Goal: Information Seeking & Learning: Understand process/instructions

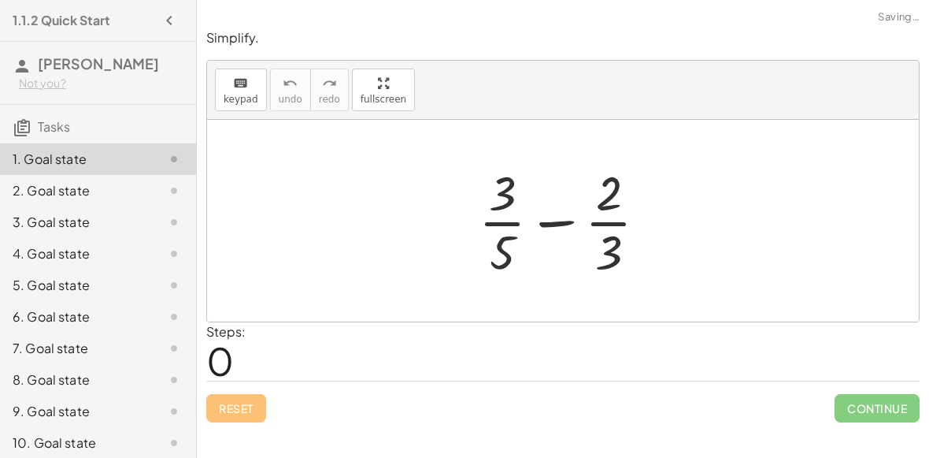
click at [538, 221] on div at bounding box center [569, 220] width 197 height 121
click at [508, 197] on div at bounding box center [569, 220] width 197 height 121
click at [612, 199] on div at bounding box center [569, 220] width 197 height 121
click at [565, 217] on div at bounding box center [569, 220] width 197 height 121
click at [499, 250] on div at bounding box center [569, 220] width 197 height 121
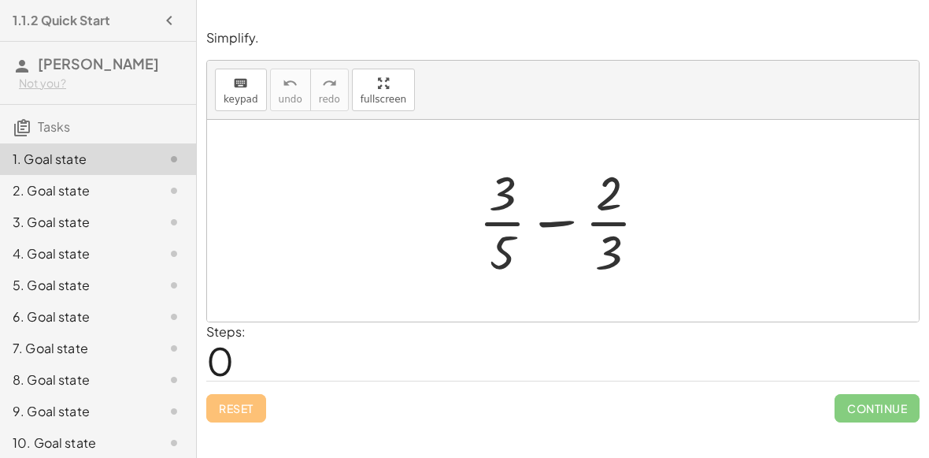
click at [551, 222] on div at bounding box center [569, 220] width 197 height 121
drag, startPoint x: 503, startPoint y: 186, endPoint x: 526, endPoint y: 222, distance: 42.8
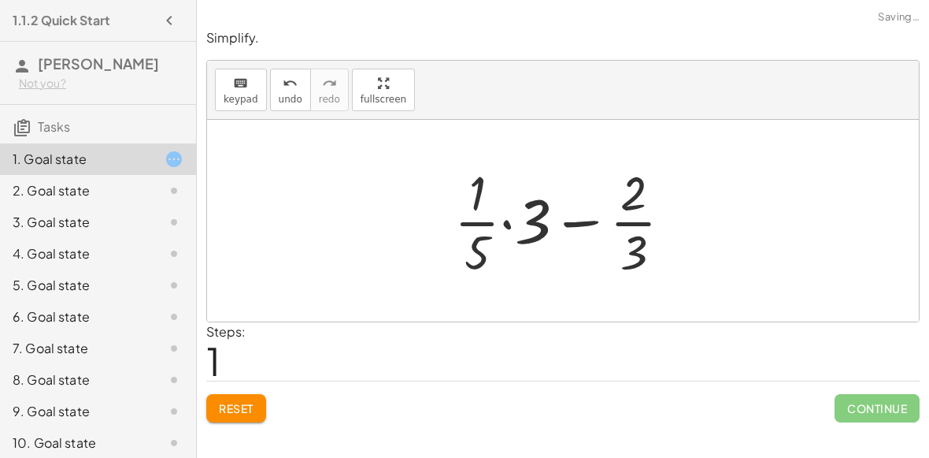
click at [502, 225] on div at bounding box center [569, 220] width 246 height 121
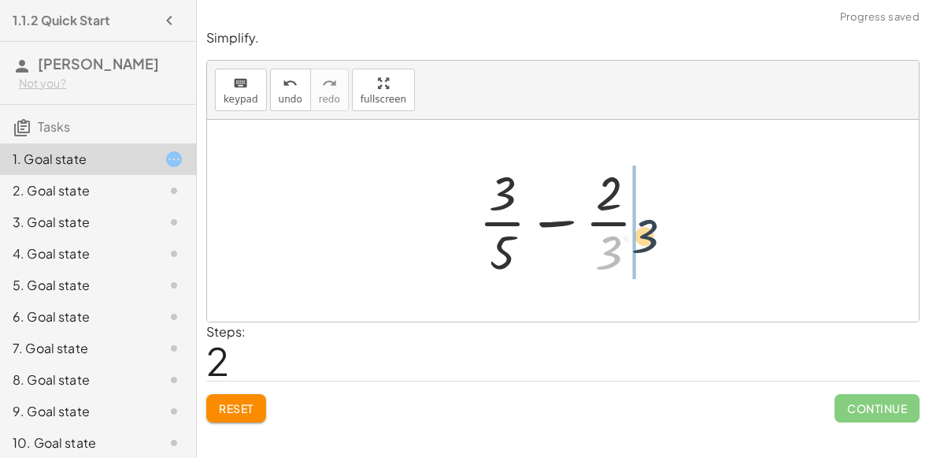
drag, startPoint x: 606, startPoint y: 239, endPoint x: 643, endPoint y: 222, distance: 40.5
click at [643, 222] on div at bounding box center [569, 220] width 197 height 121
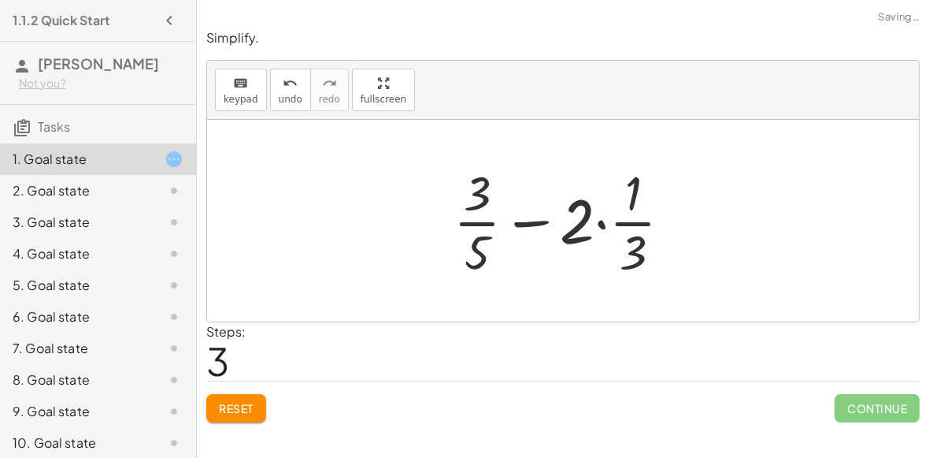
click at [606, 223] on div at bounding box center [569, 220] width 246 height 121
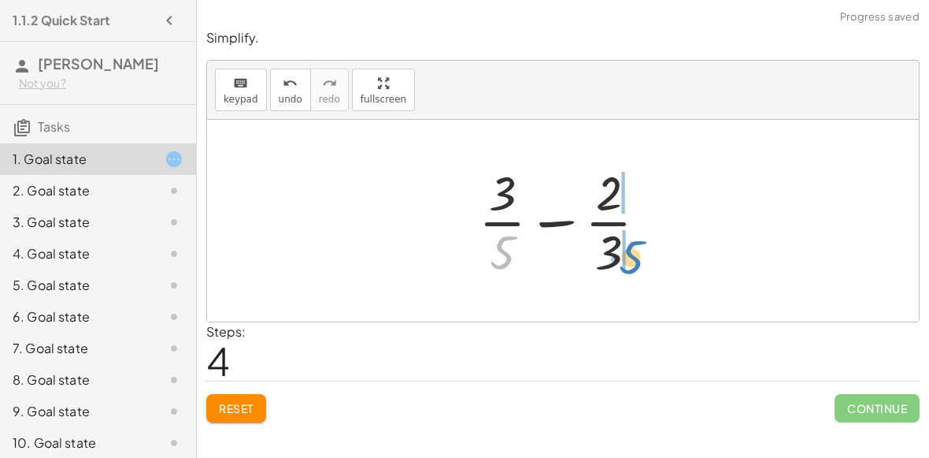
drag, startPoint x: 509, startPoint y: 242, endPoint x: 625, endPoint y: 240, distance: 116.6
click at [625, 240] on div at bounding box center [569, 220] width 197 height 121
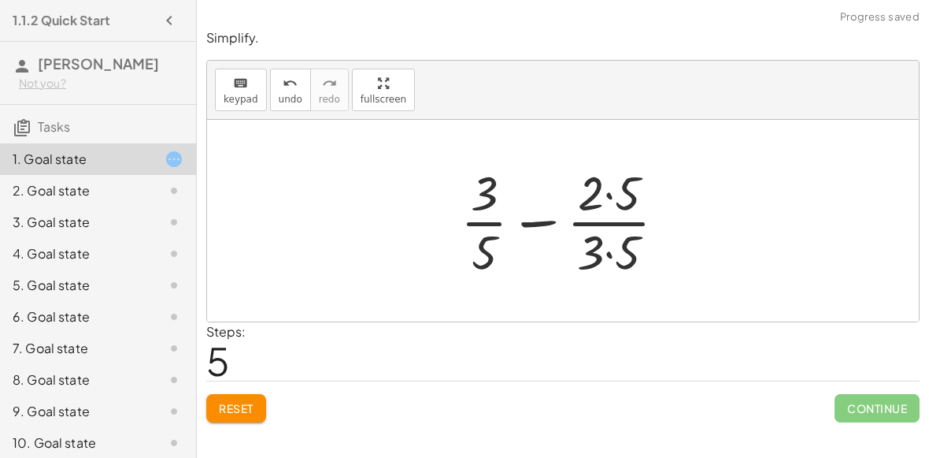
click at [609, 197] on div at bounding box center [570, 220] width 234 height 121
click at [608, 247] on div at bounding box center [570, 220] width 234 height 121
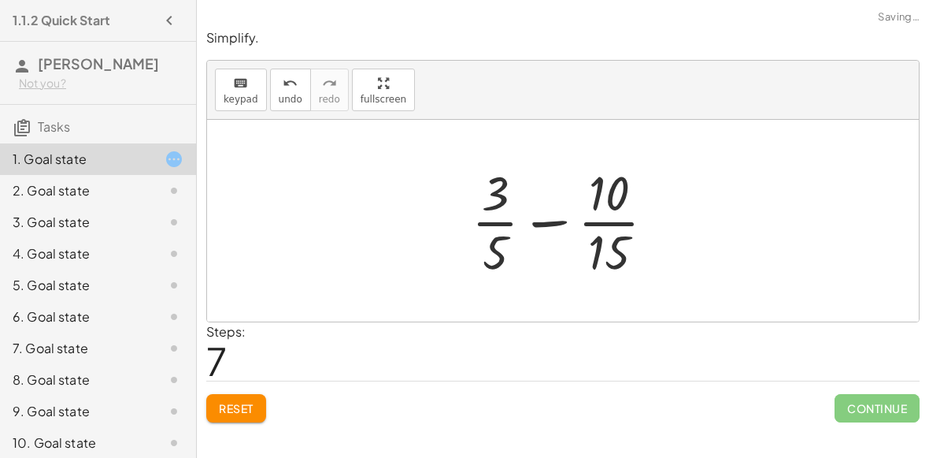
click at [554, 223] on div at bounding box center [570, 220] width 212 height 121
drag, startPoint x: 591, startPoint y: 240, endPoint x: 454, endPoint y: 239, distance: 137.0
click at [454, 239] on div "+ · 3 · 5 − · 2 · 3 + · · 1 · 5 · 3 − · 2 · 3 + · 1 · 3 · 5 − · 2 · 3 + · 3 · 5…" at bounding box center [564, 220] width 232 height 129
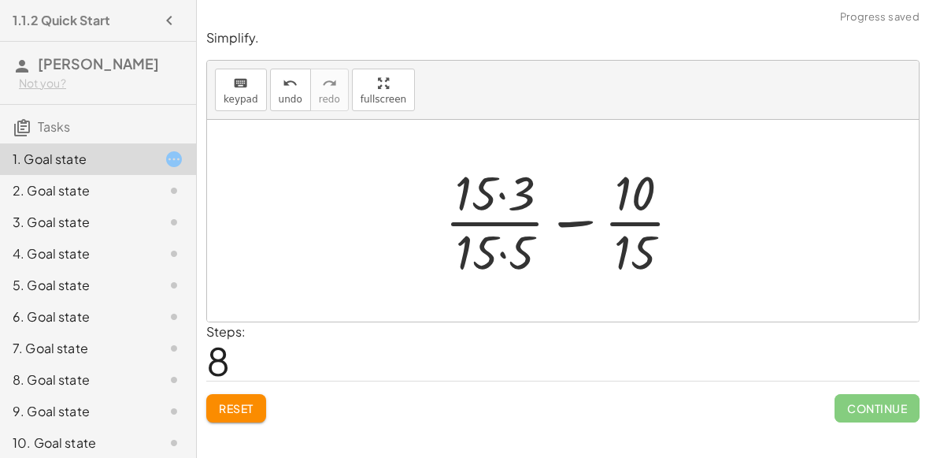
click at [497, 201] on div at bounding box center [569, 220] width 265 height 121
click at [501, 253] on div at bounding box center [569, 220] width 263 height 121
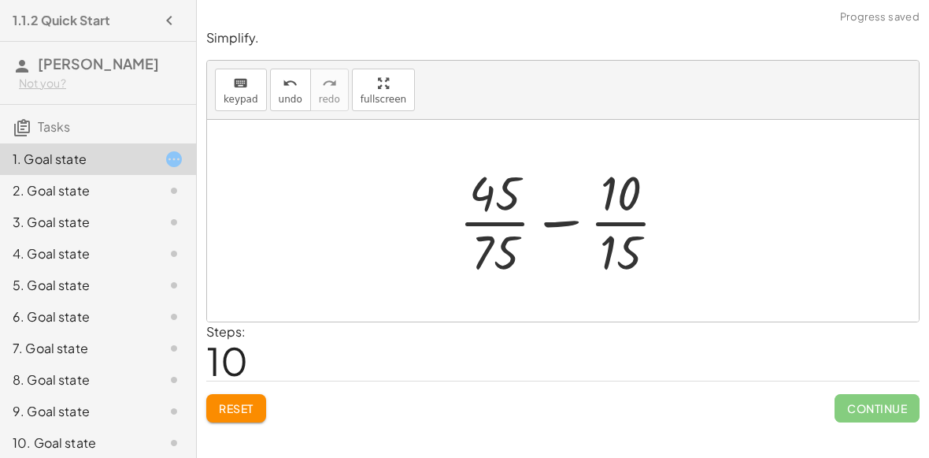
click at [572, 221] on div at bounding box center [569, 220] width 236 height 121
click at [567, 220] on div at bounding box center [569, 220] width 236 height 121
drag, startPoint x: 621, startPoint y: 250, endPoint x: 623, endPoint y: 195, distance: 54.4
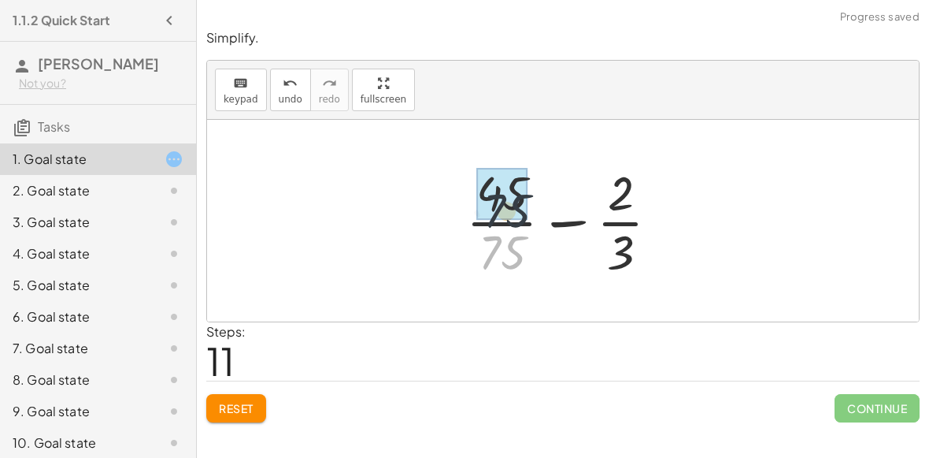
drag, startPoint x: 509, startPoint y: 243, endPoint x: 506, endPoint y: 180, distance: 62.3
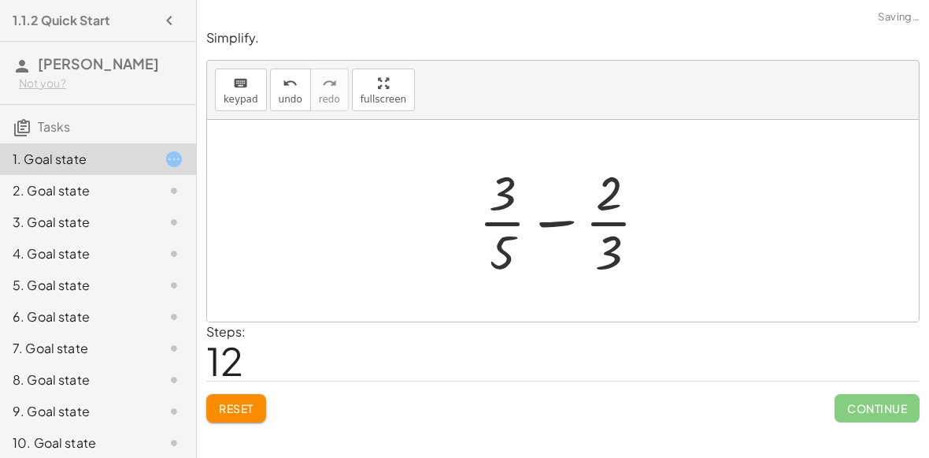
click at [551, 222] on div at bounding box center [569, 220] width 197 height 121
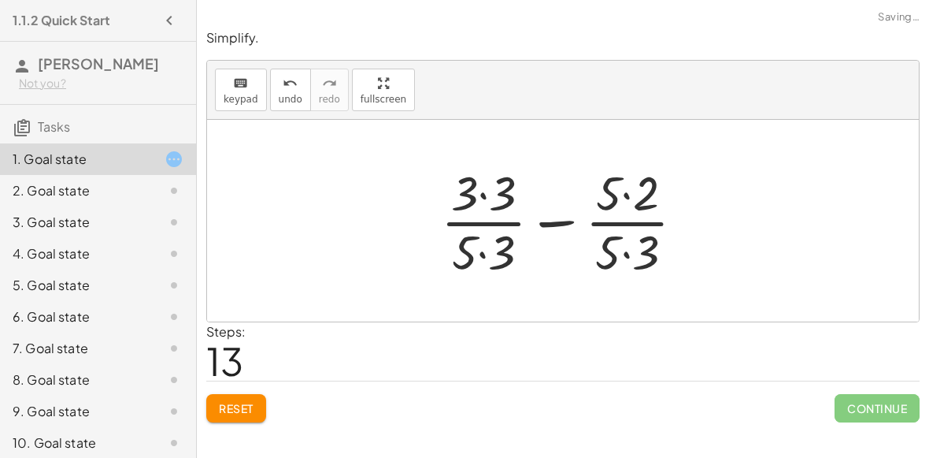
click at [551, 222] on div at bounding box center [569, 220] width 272 height 121
click at [551, 222] on div at bounding box center [568, 220] width 235 height 121
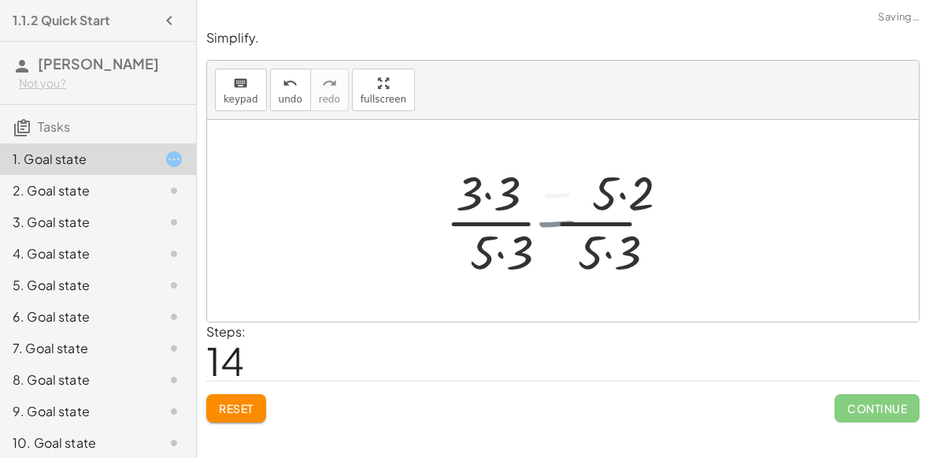
click at [551, 222] on div at bounding box center [568, 220] width 235 height 121
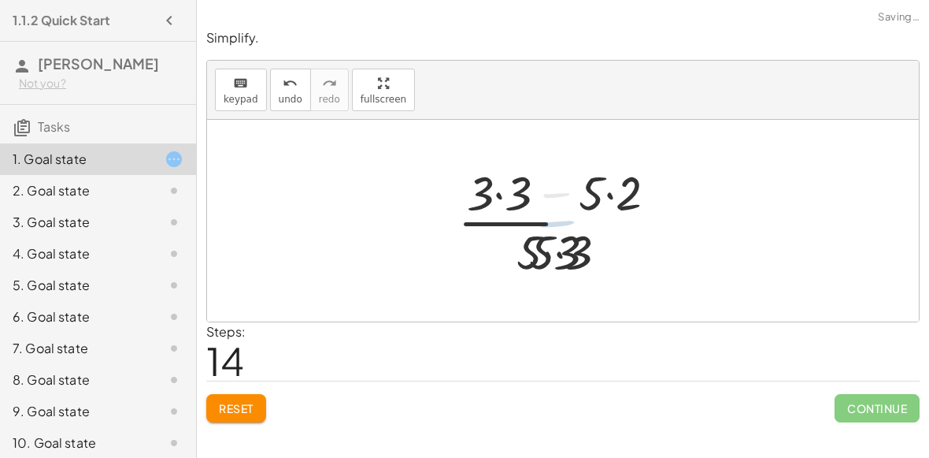
click at [551, 222] on div at bounding box center [568, 220] width 235 height 121
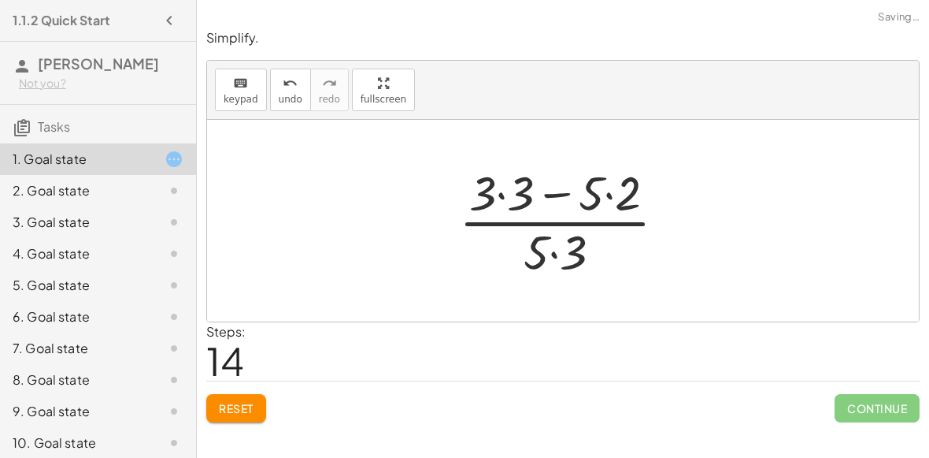
click at [561, 196] on div at bounding box center [568, 220] width 235 height 121
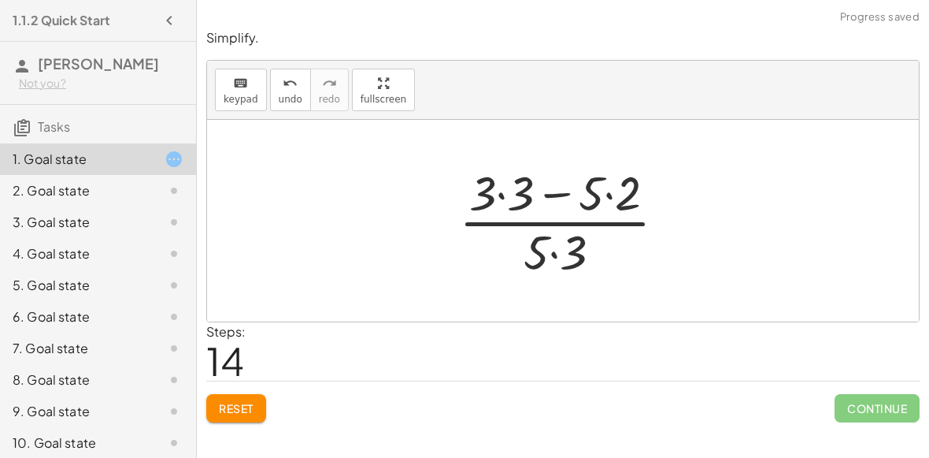
click at [546, 255] on div at bounding box center [568, 220] width 235 height 121
click at [550, 253] on div at bounding box center [568, 220] width 235 height 121
click at [550, 197] on div at bounding box center [568, 220] width 235 height 121
click at [505, 191] on div at bounding box center [568, 220] width 235 height 121
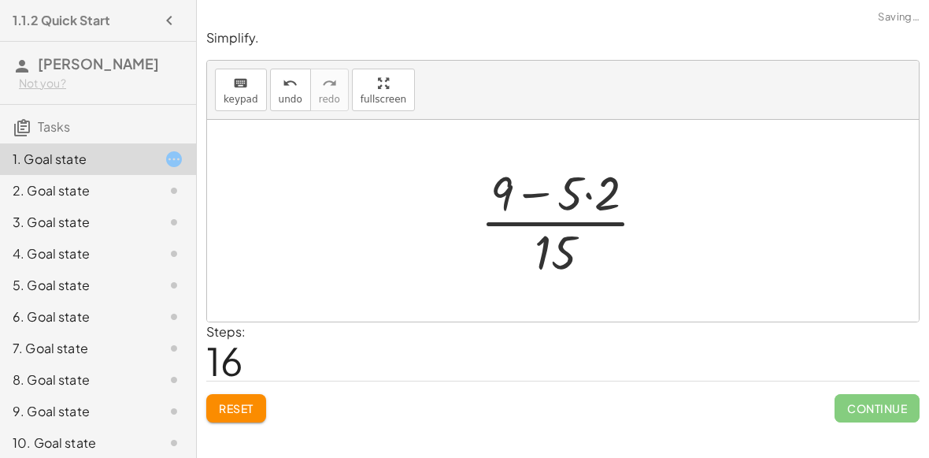
click at [583, 187] on div at bounding box center [569, 220] width 194 height 121
click at [591, 194] on div at bounding box center [569, 220] width 194 height 121
click at [550, 194] on div at bounding box center [569, 220] width 171 height 121
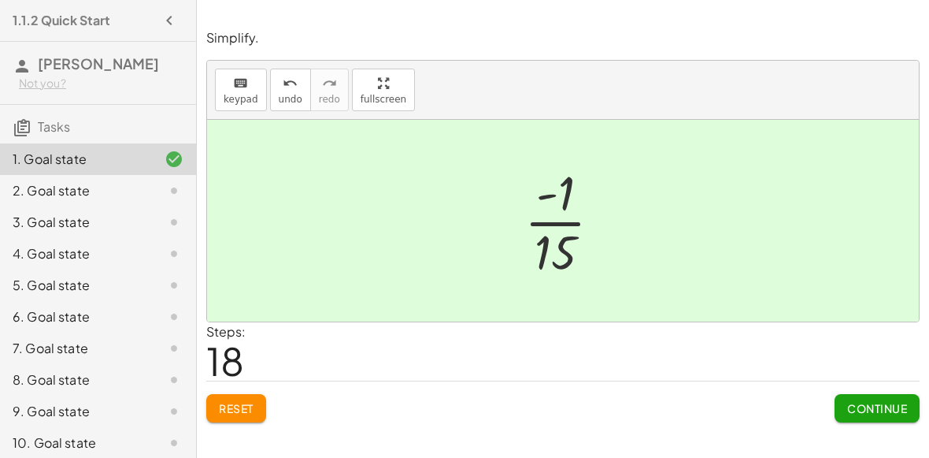
click at [832, 401] on div "Reset Continue" at bounding box center [562, 401] width 713 height 42
click at [872, 416] on button "Continue" at bounding box center [877, 408] width 85 height 28
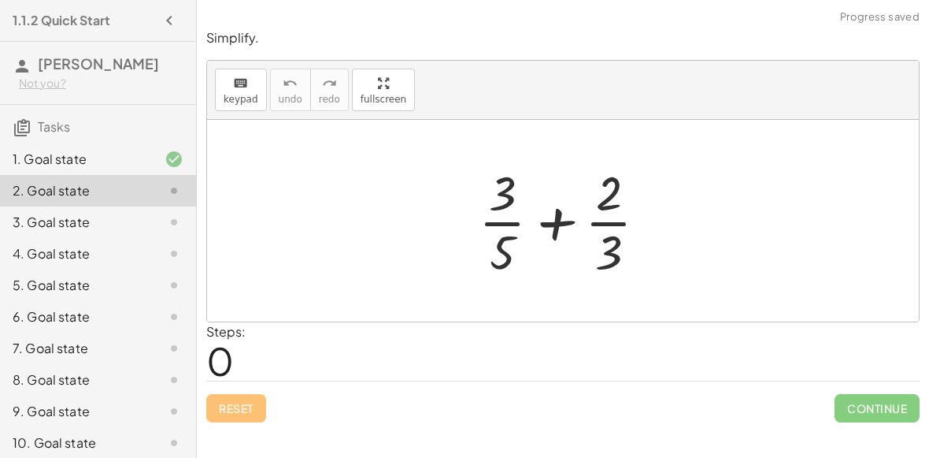
click at [565, 217] on div at bounding box center [569, 220] width 197 height 121
click at [548, 213] on div at bounding box center [569, 220] width 197 height 121
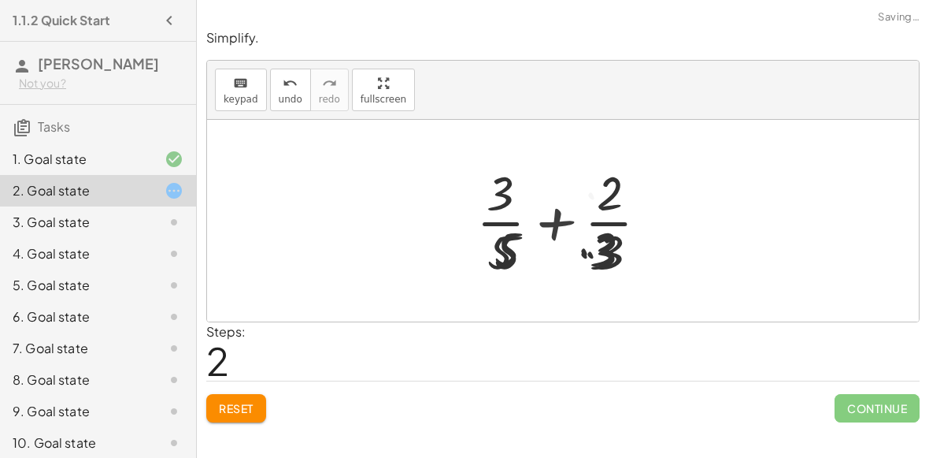
click at [548, 213] on div at bounding box center [568, 220] width 235 height 121
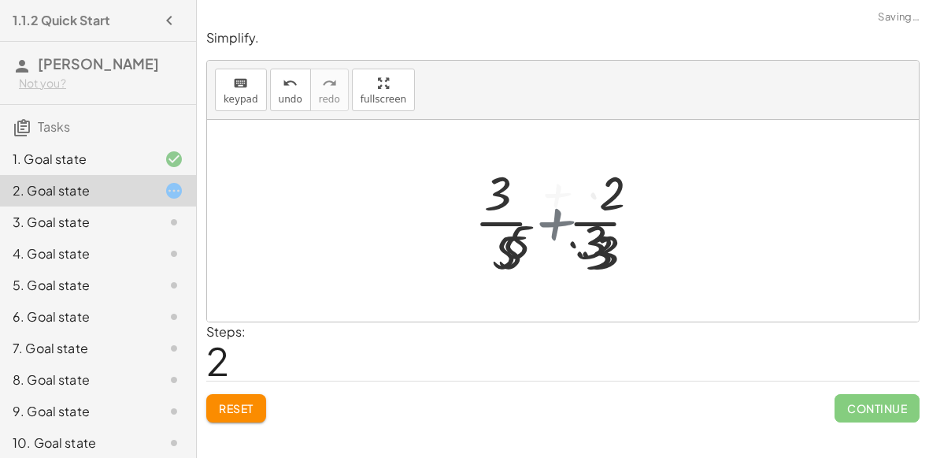
click at [548, 213] on div at bounding box center [568, 220] width 235 height 121
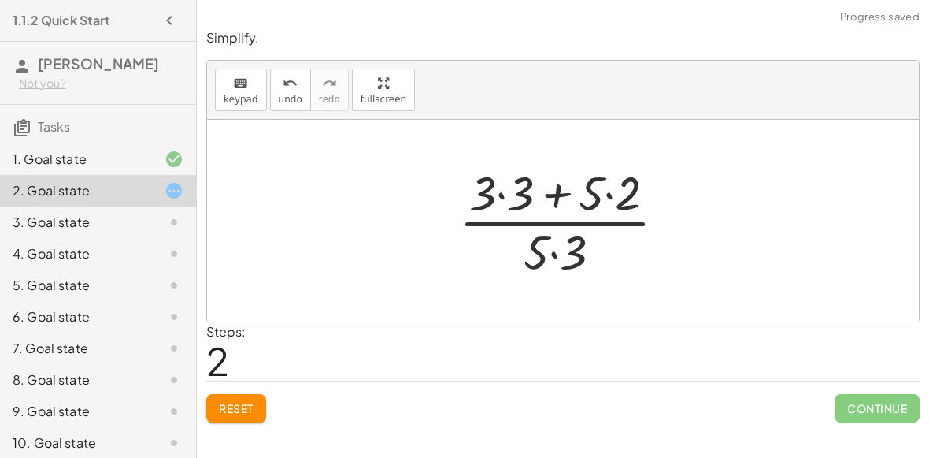
click at [506, 194] on div at bounding box center [568, 220] width 235 height 121
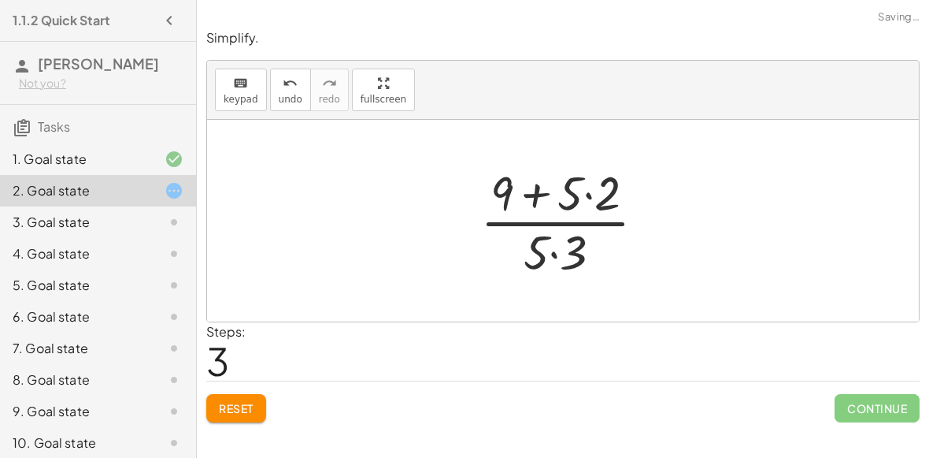
click at [587, 192] on div at bounding box center [569, 220] width 194 height 121
click at [555, 251] on div at bounding box center [569, 220] width 171 height 121
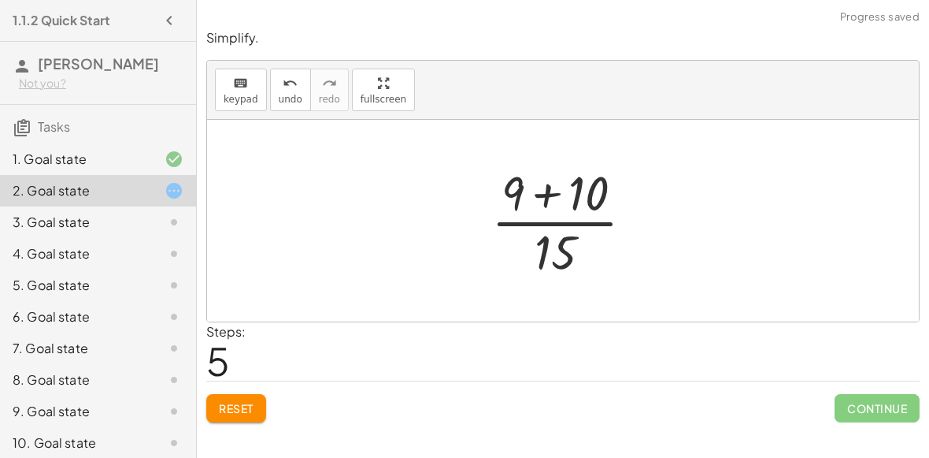
click at [546, 211] on div at bounding box center [569, 220] width 171 height 121
click at [546, 198] on div at bounding box center [569, 220] width 171 height 121
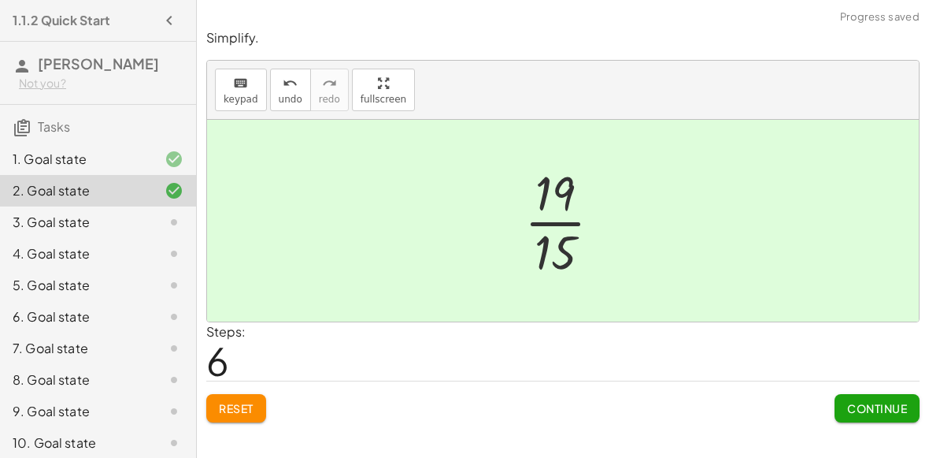
click at [871, 413] on span "Continue" at bounding box center [877, 408] width 60 height 14
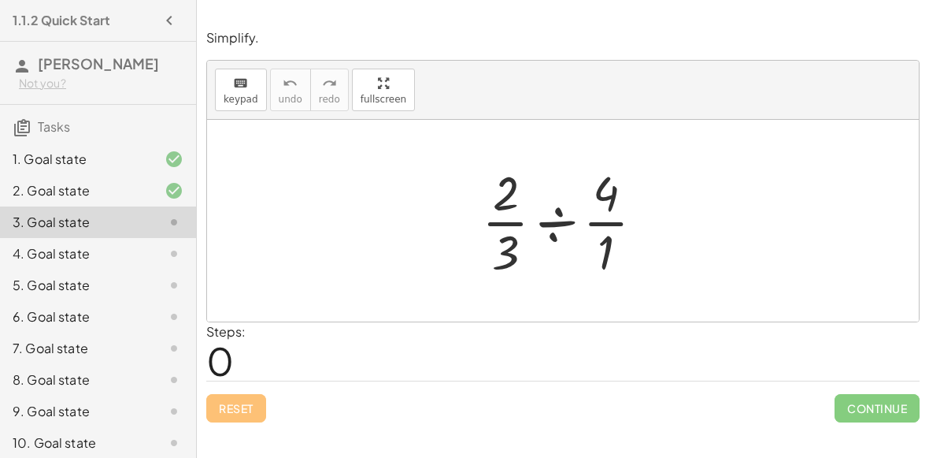
click at [555, 213] on div at bounding box center [569, 220] width 191 height 121
click at [555, 213] on div at bounding box center [569, 220] width 152 height 121
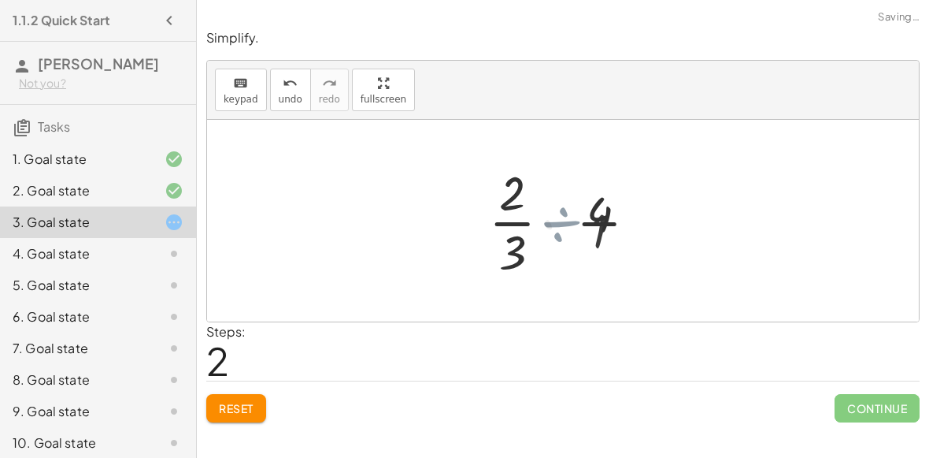
click at [555, 213] on div at bounding box center [570, 220] width 128 height 121
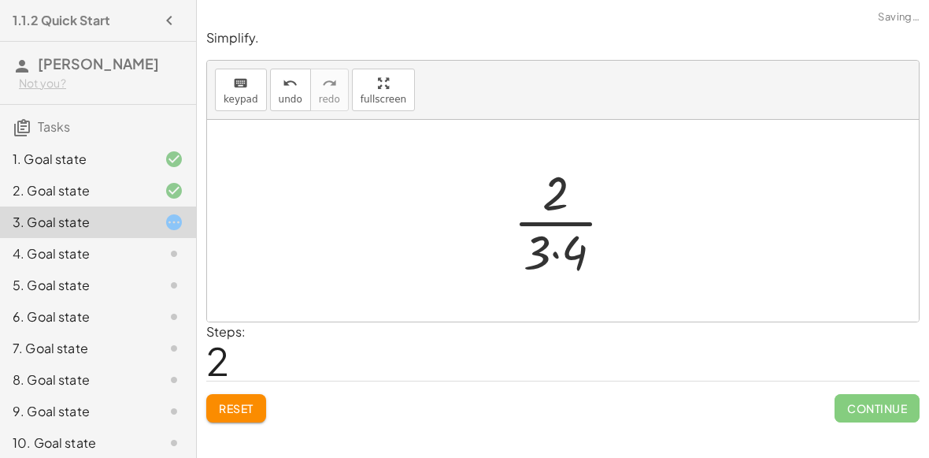
click at [567, 257] on div at bounding box center [570, 220] width 128 height 121
click at [560, 253] on div at bounding box center [570, 220] width 106 height 121
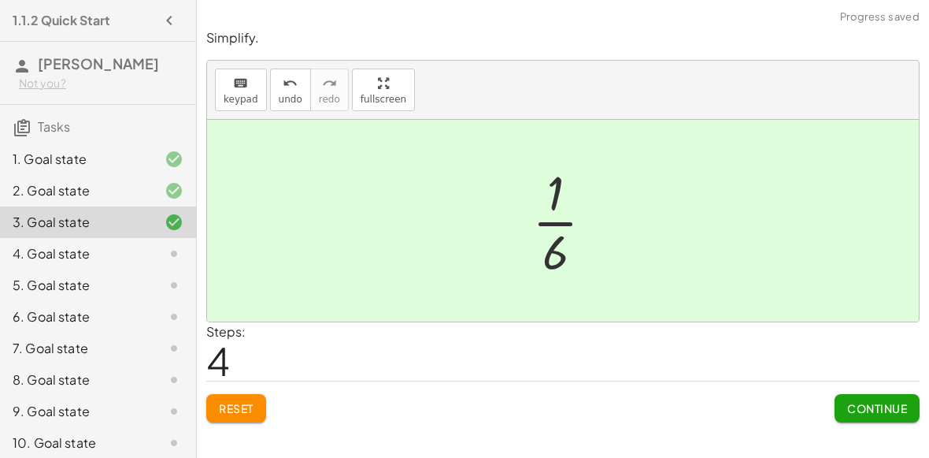
click at [849, 406] on span "Continue" at bounding box center [877, 408] width 60 height 14
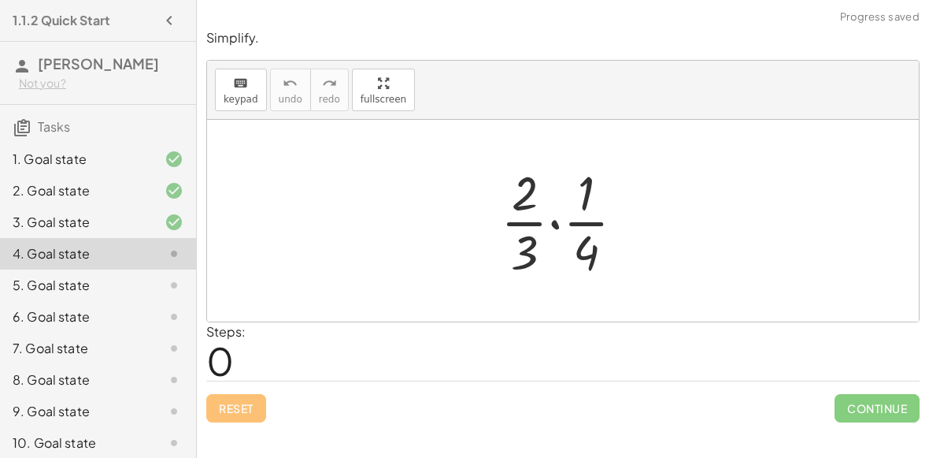
click at [550, 223] on div at bounding box center [569, 220] width 152 height 121
click at [550, 223] on div at bounding box center [570, 220] width 128 height 121
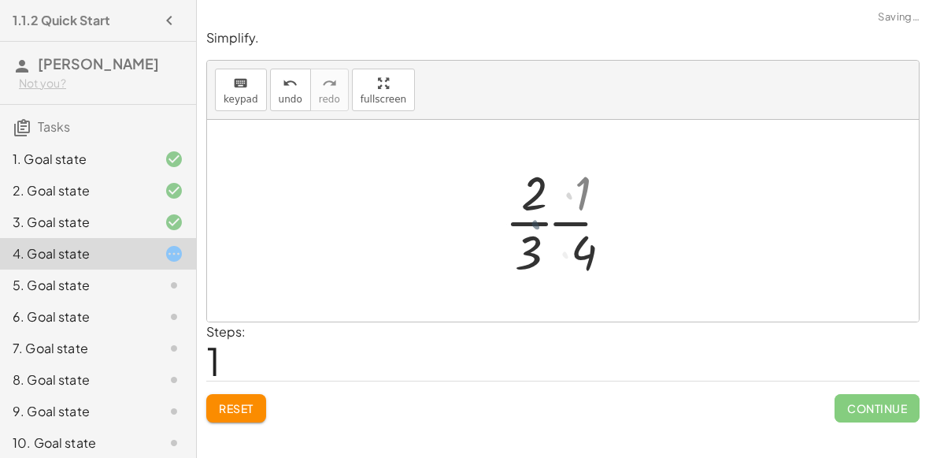
click at [550, 223] on div at bounding box center [570, 220] width 128 height 121
click at [556, 246] on div at bounding box center [570, 220] width 128 height 121
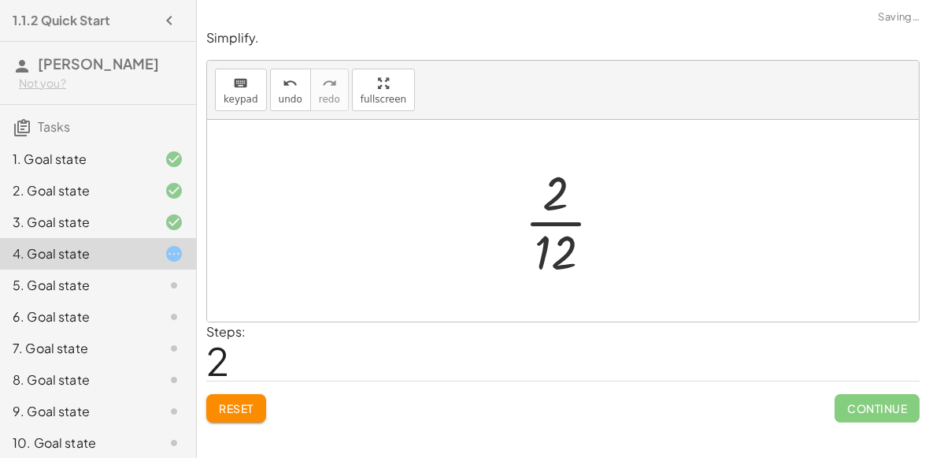
click at [550, 246] on div at bounding box center [570, 220] width 106 height 121
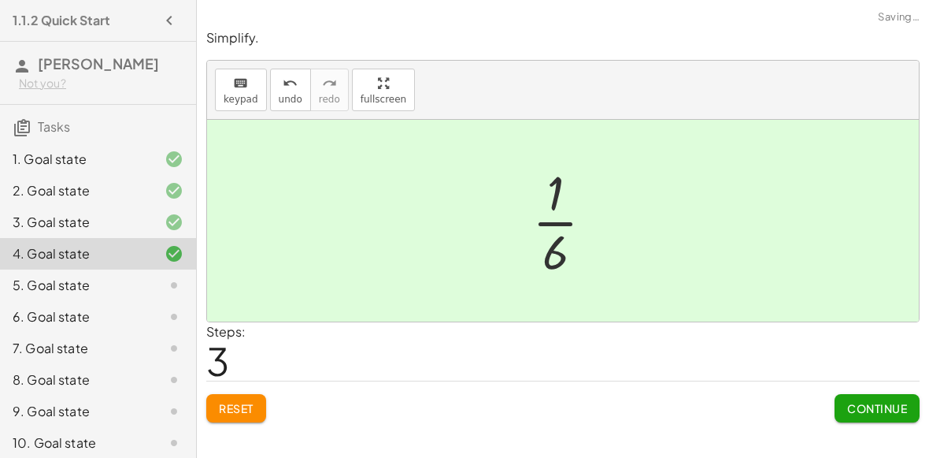
click at [842, 400] on button "Continue" at bounding box center [877, 408] width 85 height 28
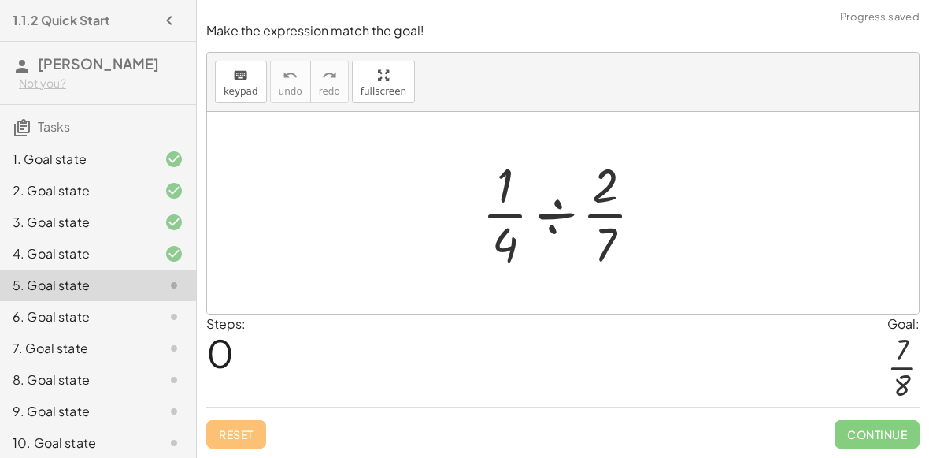
click at [567, 222] on div at bounding box center [569, 212] width 190 height 121
click at [567, 222] on div at bounding box center [569, 212] width 151 height 121
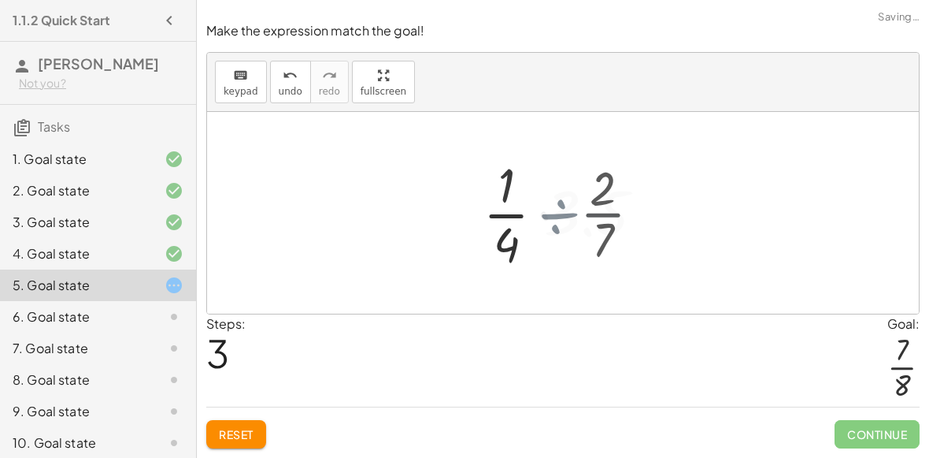
click at [567, 222] on div at bounding box center [570, 212] width 128 height 121
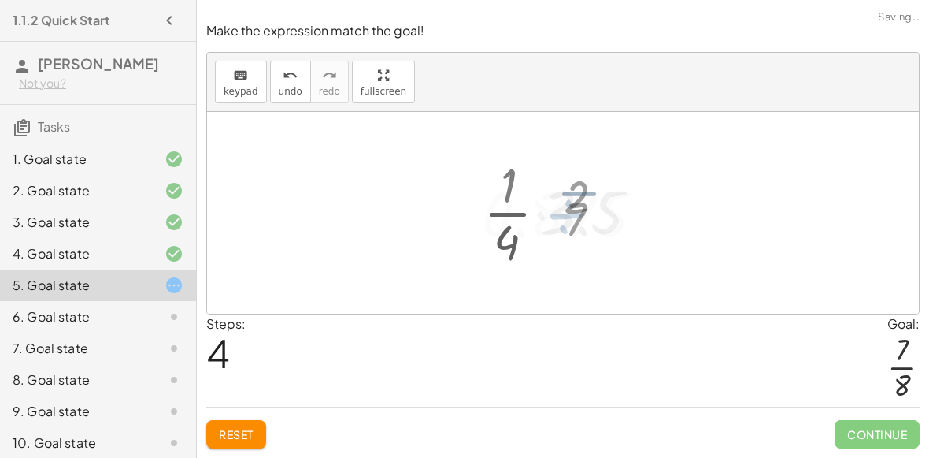
click at [567, 222] on div at bounding box center [569, 213] width 191 height 78
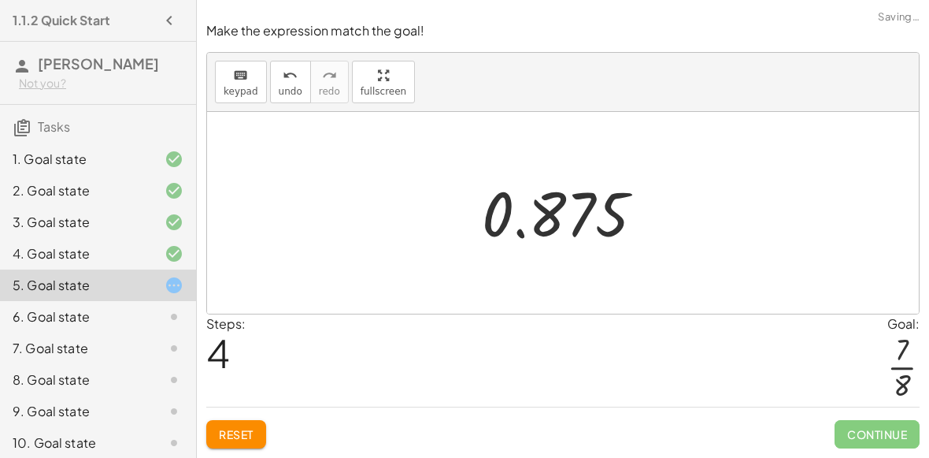
click at [521, 234] on div at bounding box center [569, 213] width 191 height 78
click at [584, 211] on div at bounding box center [569, 213] width 191 height 78
click at [538, 208] on div at bounding box center [569, 213] width 191 height 78
click at [498, 213] on div at bounding box center [569, 213] width 191 height 78
click at [517, 232] on div at bounding box center [569, 213] width 191 height 78
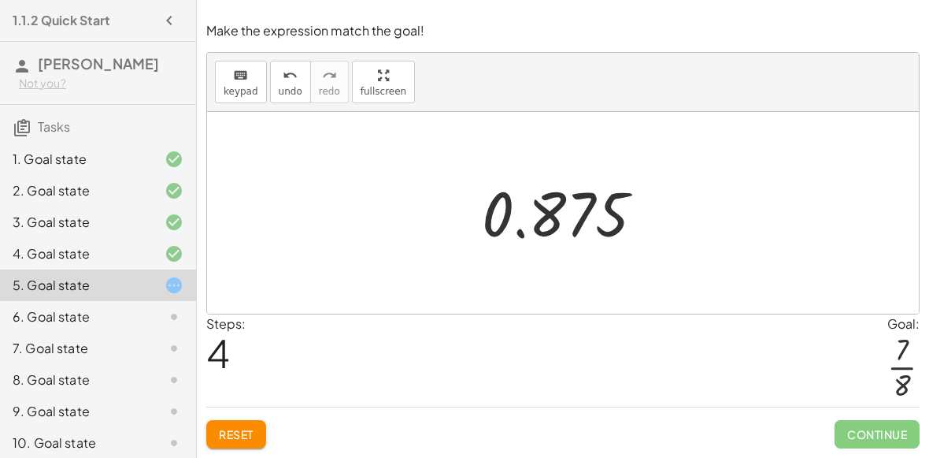
click at [517, 232] on div at bounding box center [569, 213] width 191 height 78
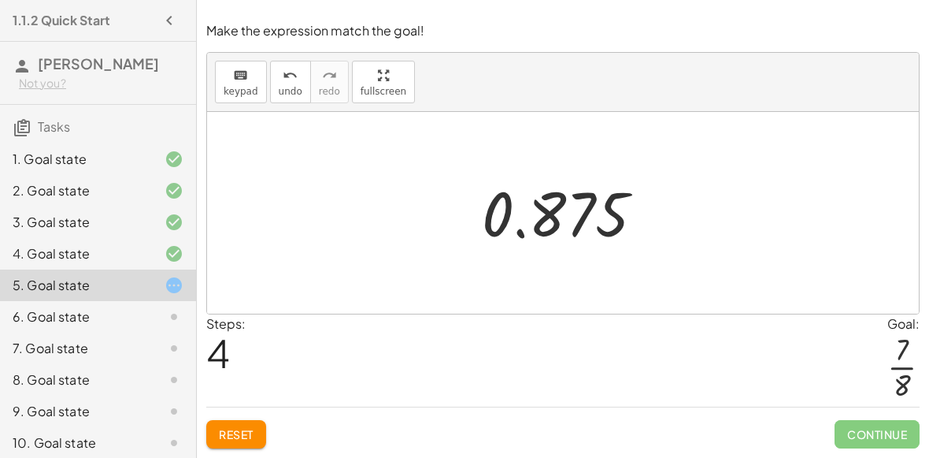
click at [517, 232] on div at bounding box center [569, 213] width 191 height 78
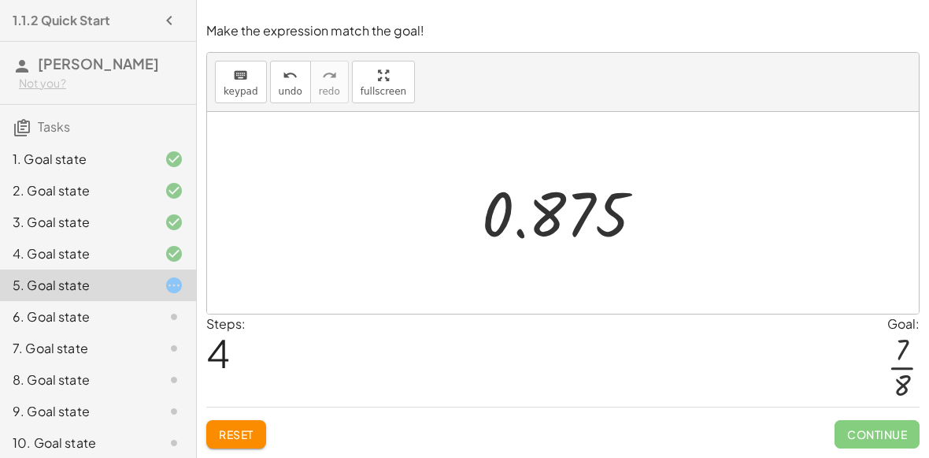
click at [217, 421] on button "Reset" at bounding box center [236, 434] width 60 height 28
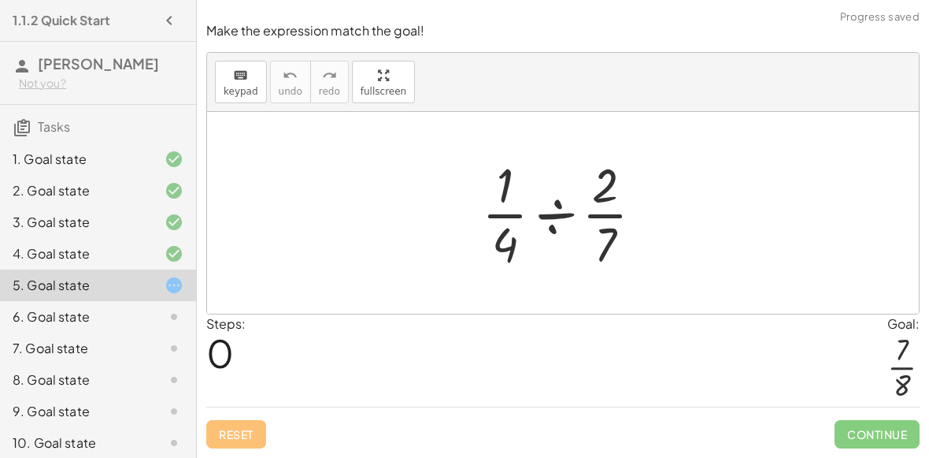
click at [558, 210] on div at bounding box center [569, 212] width 190 height 121
click at [558, 210] on div at bounding box center [569, 212] width 151 height 121
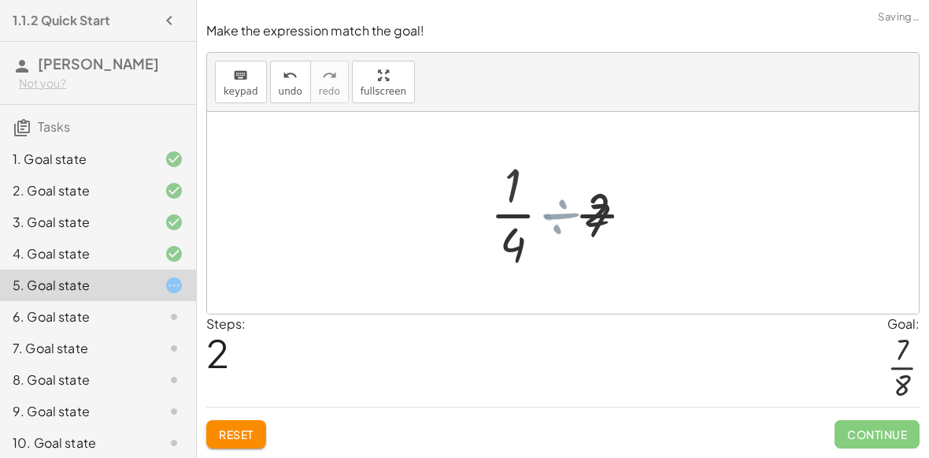
click at [558, 210] on div at bounding box center [569, 212] width 127 height 121
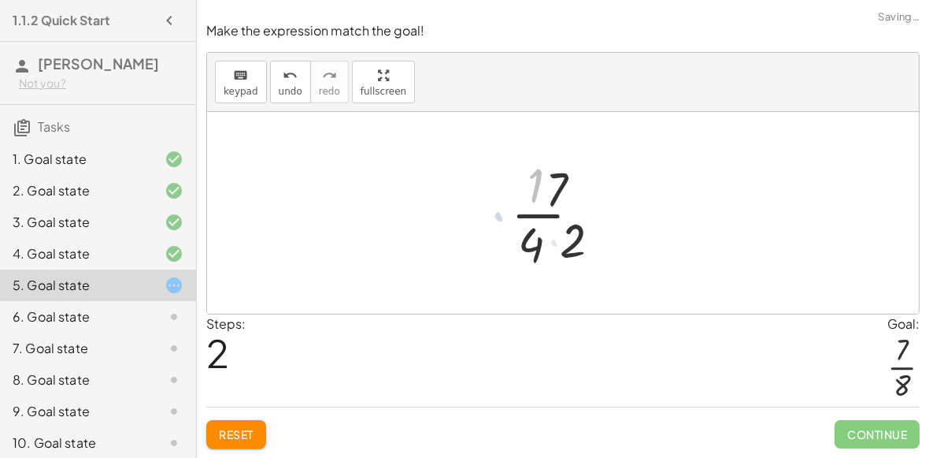
click at [558, 210] on div at bounding box center [569, 212] width 127 height 121
click at [554, 248] on div at bounding box center [569, 212] width 127 height 121
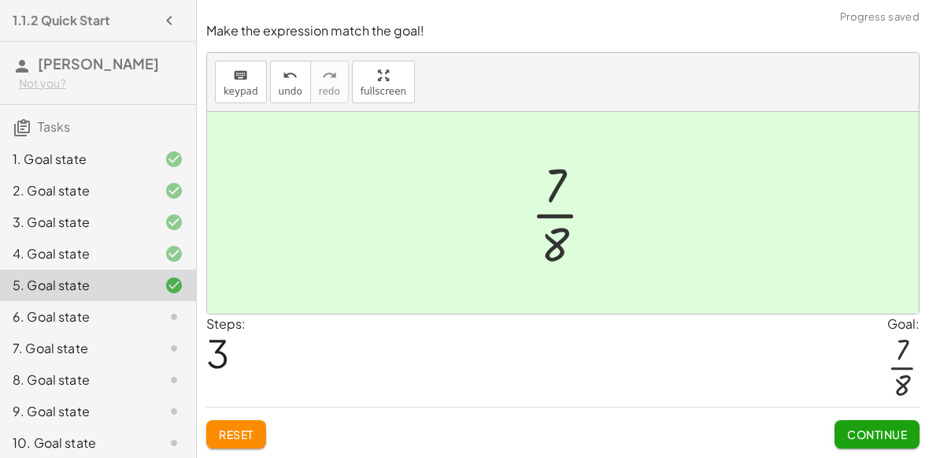
click at [843, 434] on button "Continue" at bounding box center [877, 434] width 85 height 28
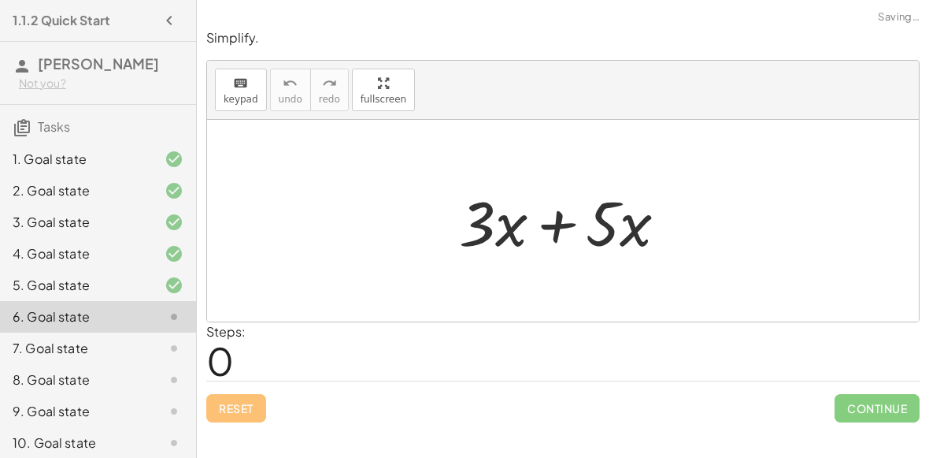
click at [567, 221] on div at bounding box center [569, 220] width 237 height 81
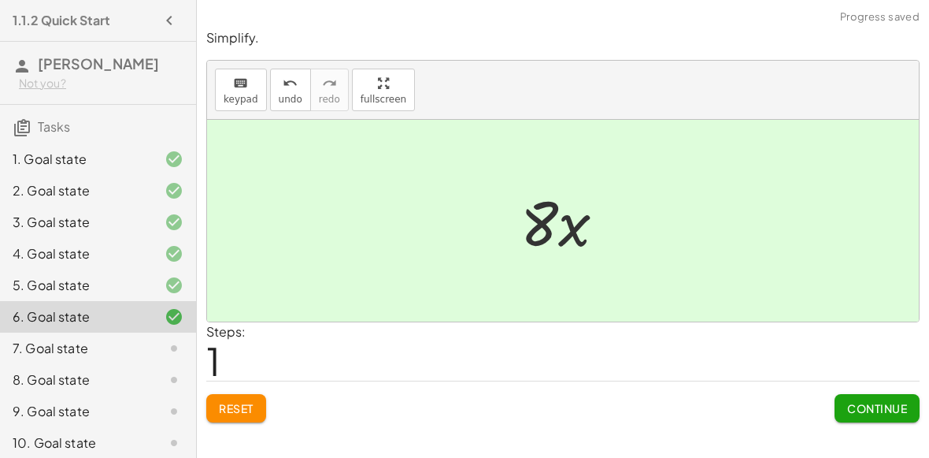
click at [840, 406] on button "Continue" at bounding box center [877, 408] width 85 height 28
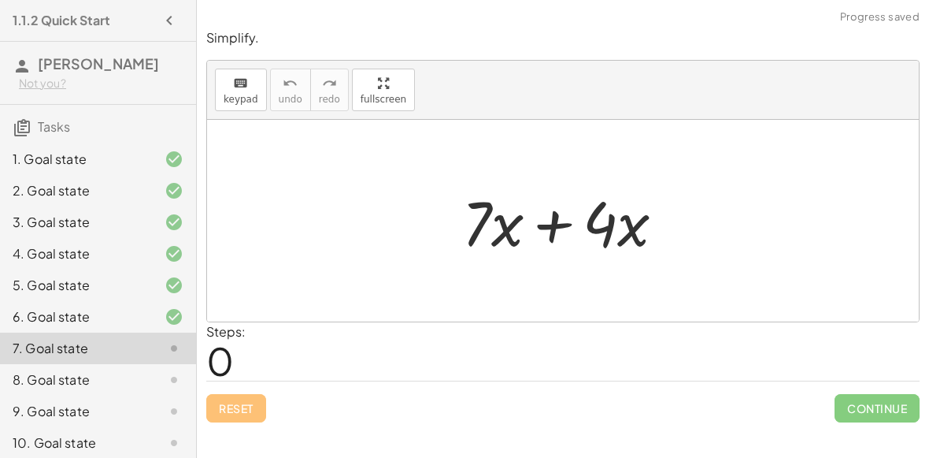
click at [551, 228] on div at bounding box center [569, 220] width 231 height 81
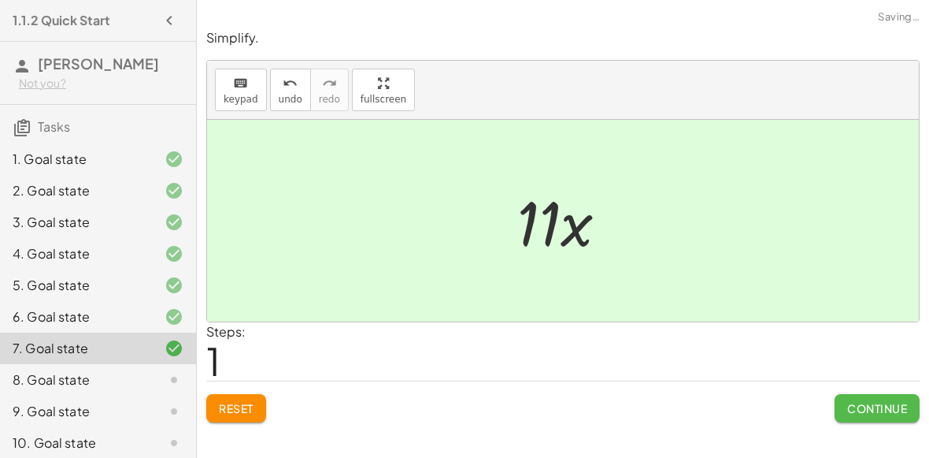
click at [857, 405] on span "Continue" at bounding box center [877, 408] width 60 height 14
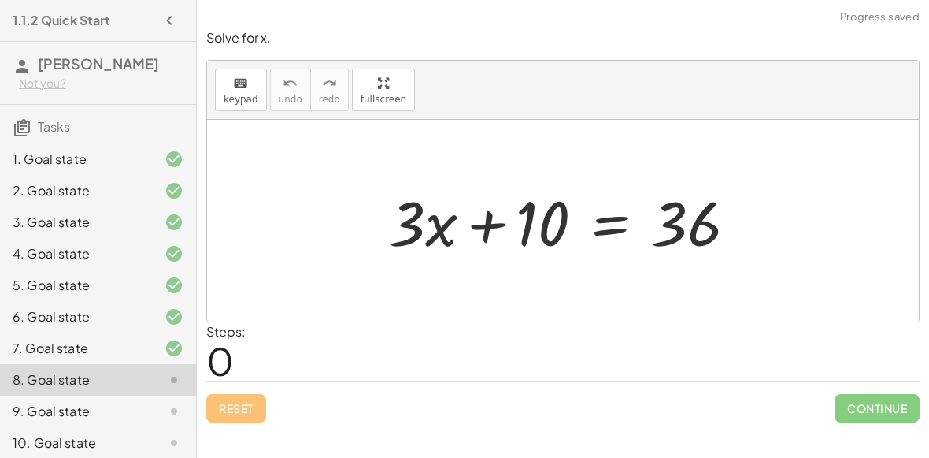
click at [497, 215] on div at bounding box center [569, 220] width 376 height 81
click at [547, 221] on div at bounding box center [569, 220] width 376 height 81
click at [595, 225] on div at bounding box center [569, 220] width 376 height 81
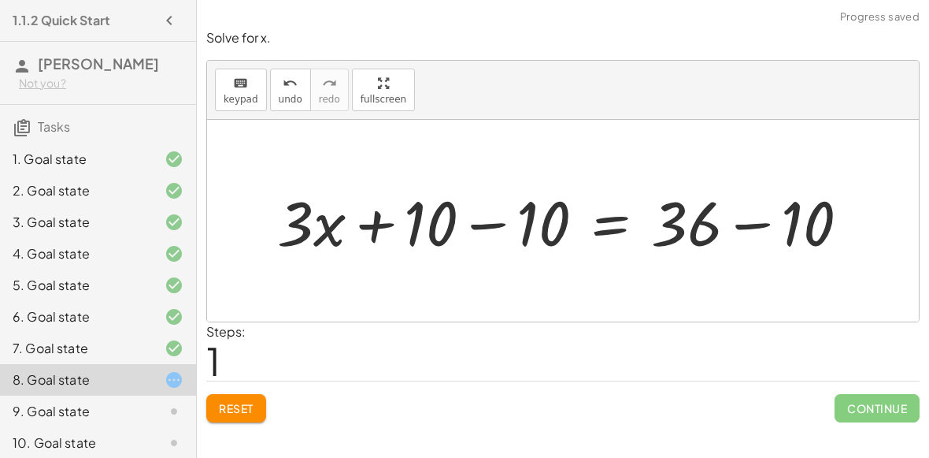
click at [480, 220] on div at bounding box center [569, 220] width 601 height 81
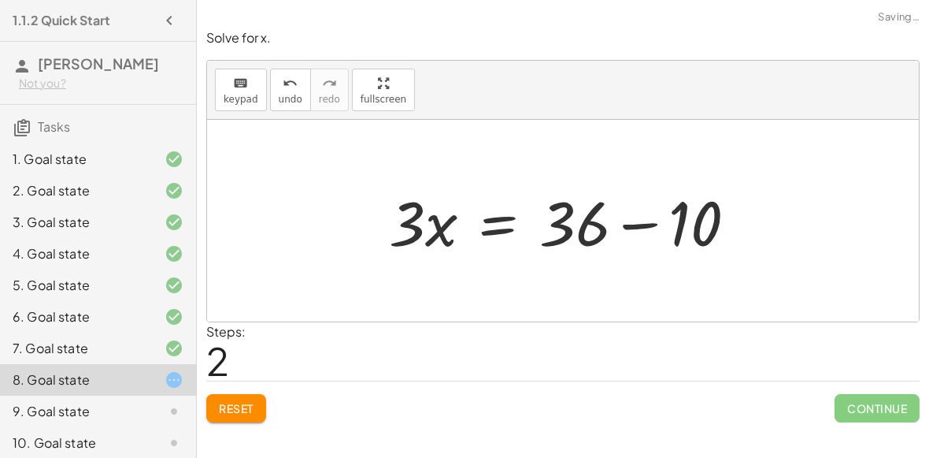
click at [651, 224] on div at bounding box center [569, 220] width 376 height 81
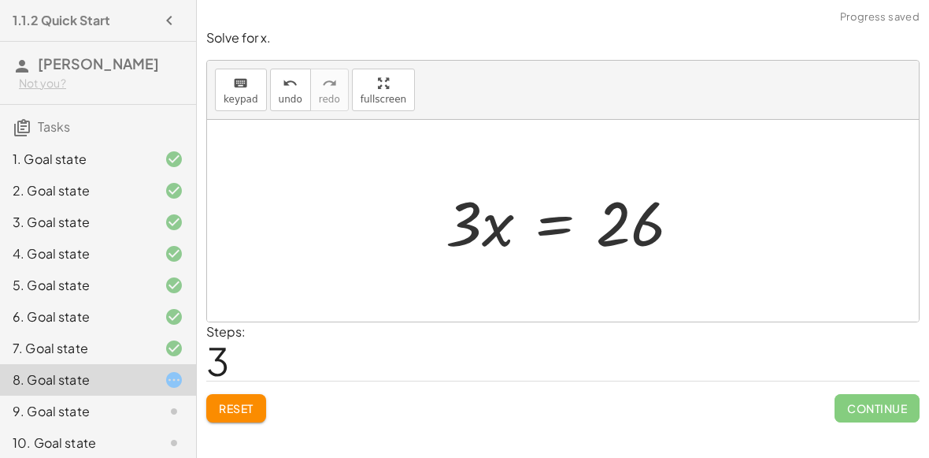
click at [632, 226] on div at bounding box center [569, 220] width 263 height 81
click at [560, 220] on div at bounding box center [569, 220] width 263 height 81
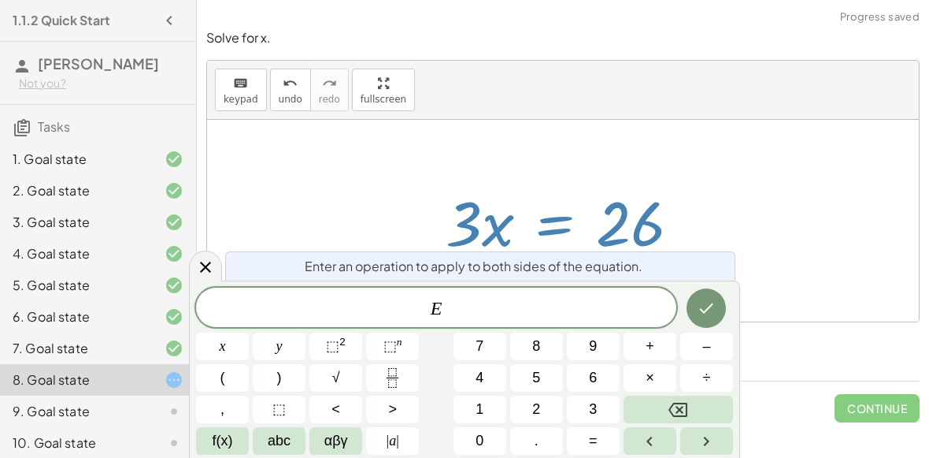
click at [620, 164] on div at bounding box center [563, 221] width 712 height 202
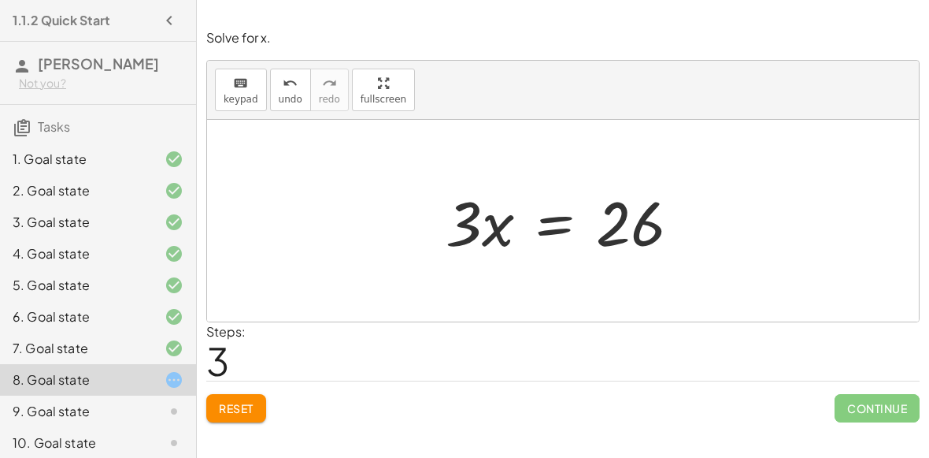
click at [493, 228] on div at bounding box center [569, 220] width 263 height 81
click at [474, 225] on div at bounding box center [569, 220] width 263 height 81
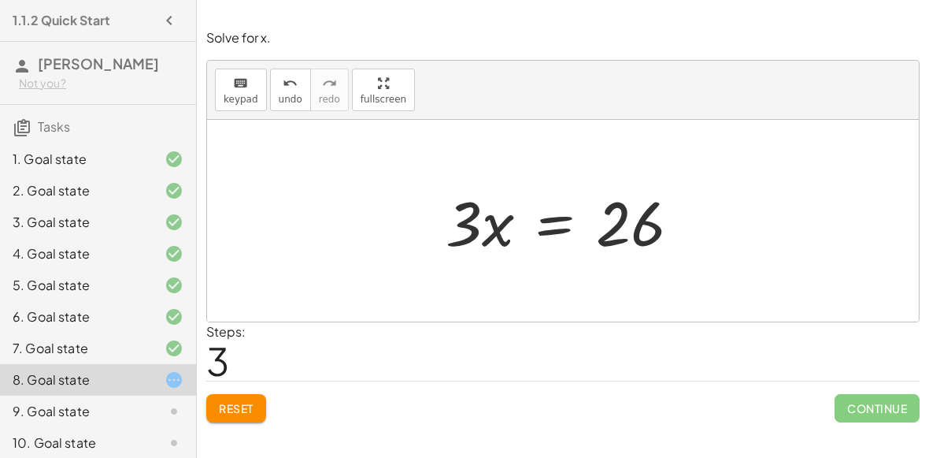
click at [493, 225] on div at bounding box center [569, 220] width 263 height 81
click at [476, 222] on div at bounding box center [569, 220] width 263 height 81
click at [504, 228] on div at bounding box center [569, 220] width 263 height 81
click at [546, 221] on div at bounding box center [569, 220] width 263 height 81
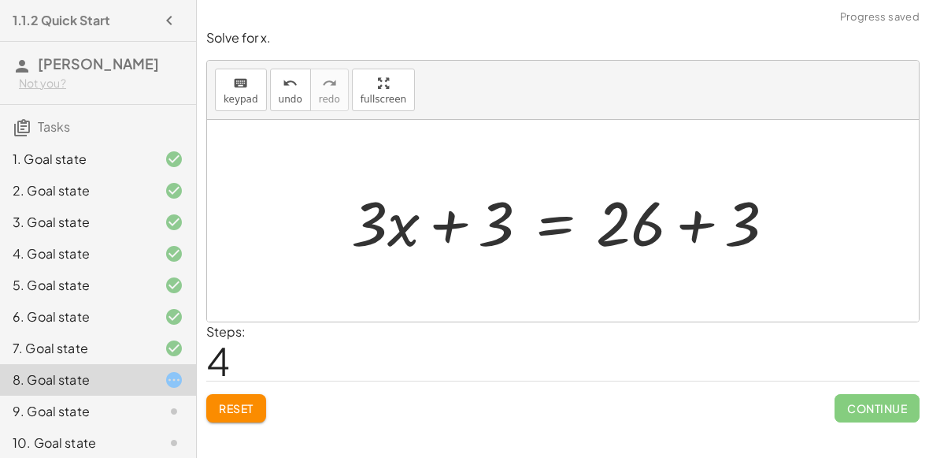
click at [442, 225] on div at bounding box center [569, 220] width 453 height 81
click at [414, 209] on div at bounding box center [569, 220] width 453 height 81
click at [701, 224] on div at bounding box center [569, 220] width 453 height 81
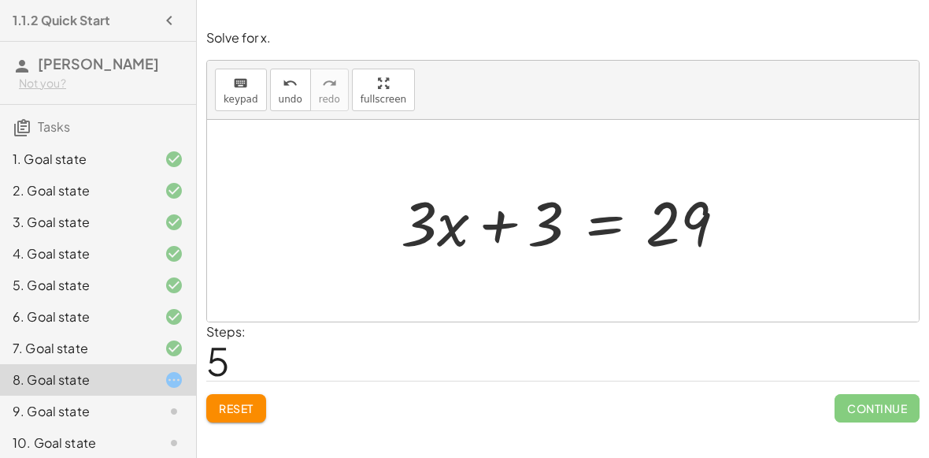
click at [242, 395] on button "Reset" at bounding box center [236, 408] width 60 height 28
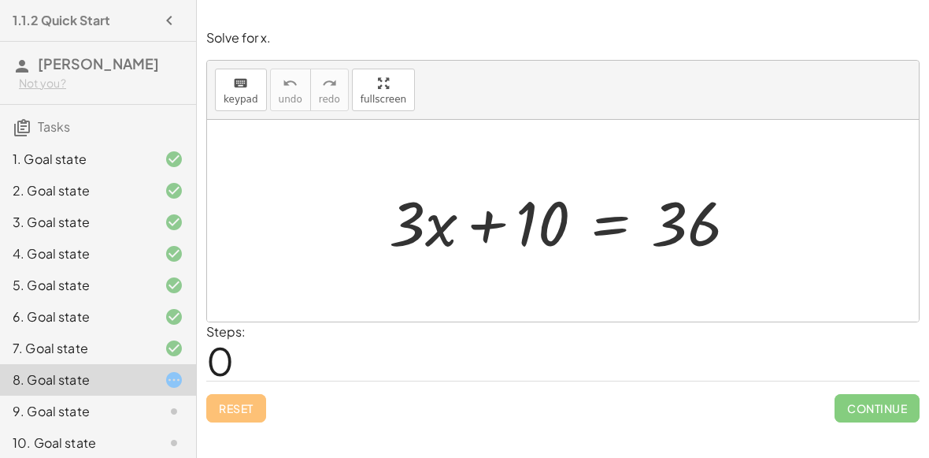
click at [488, 211] on div at bounding box center [569, 220] width 376 height 81
click at [449, 228] on div at bounding box center [569, 220] width 376 height 81
click at [481, 231] on div at bounding box center [569, 220] width 376 height 81
click at [603, 224] on div at bounding box center [569, 220] width 376 height 81
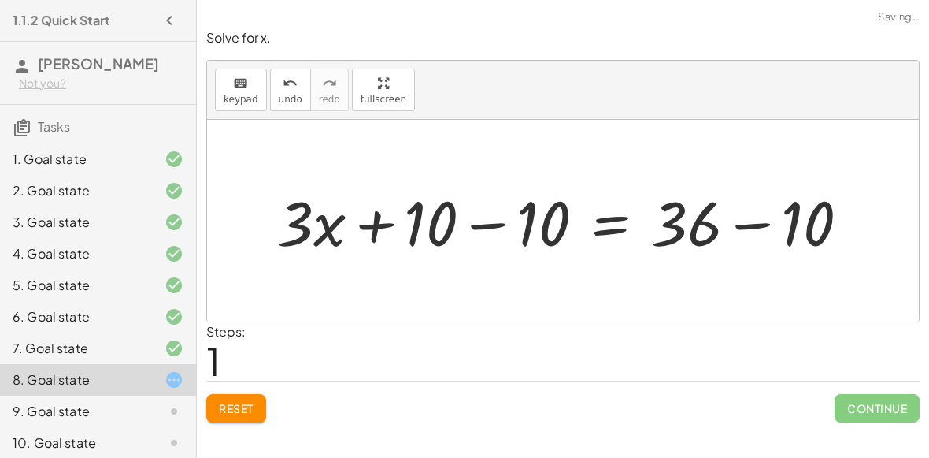
click at [487, 220] on div at bounding box center [569, 220] width 601 height 81
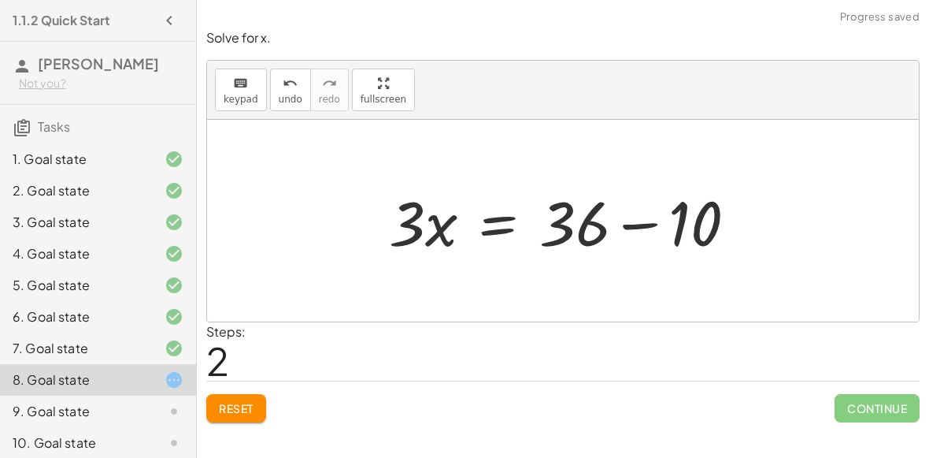
click at [626, 228] on div at bounding box center [569, 220] width 376 height 81
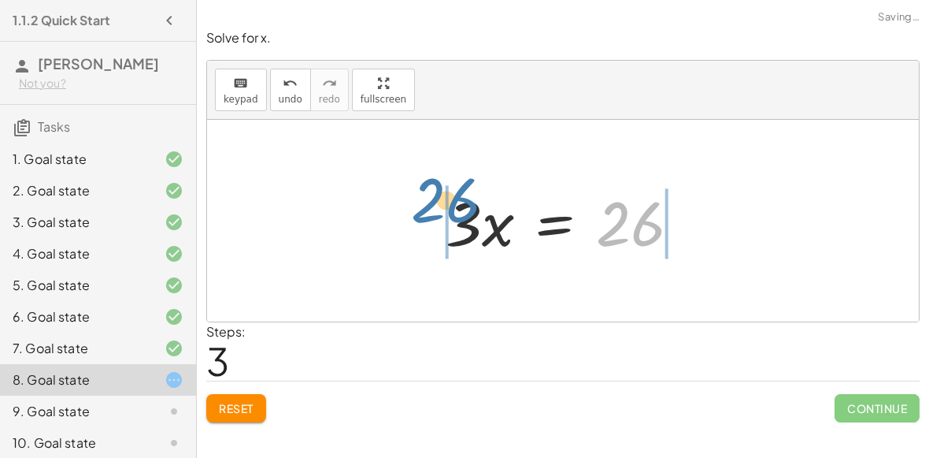
drag, startPoint x: 629, startPoint y: 226, endPoint x: 442, endPoint y: 203, distance: 188.8
click at [442, 203] on div at bounding box center [569, 220] width 263 height 81
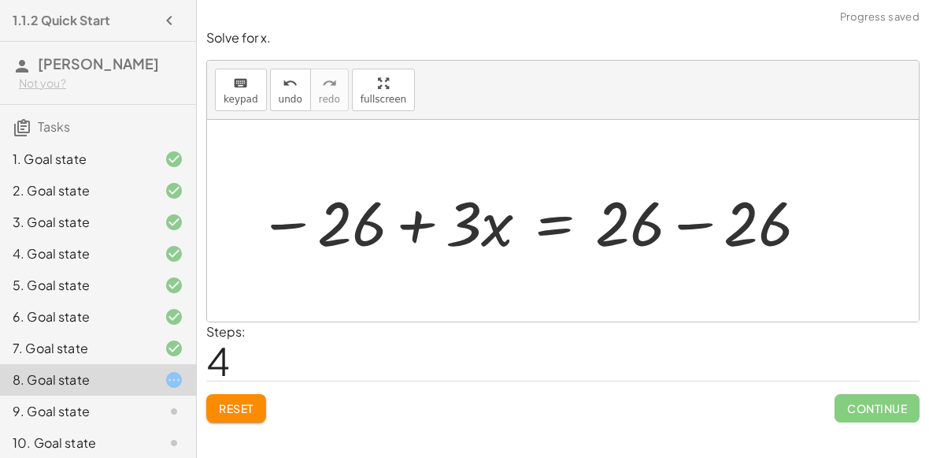
click at [428, 212] on div at bounding box center [534, 220] width 569 height 81
click at [669, 217] on div at bounding box center [534, 220] width 569 height 81
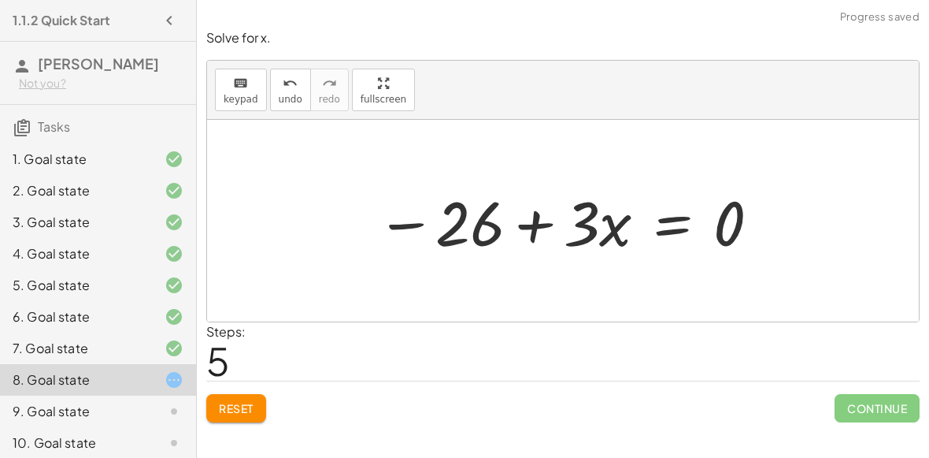
click at [539, 220] on div at bounding box center [570, 220] width 402 height 81
click at [665, 232] on div at bounding box center [570, 220] width 402 height 81
click at [230, 409] on span "Reset" at bounding box center [236, 408] width 35 height 14
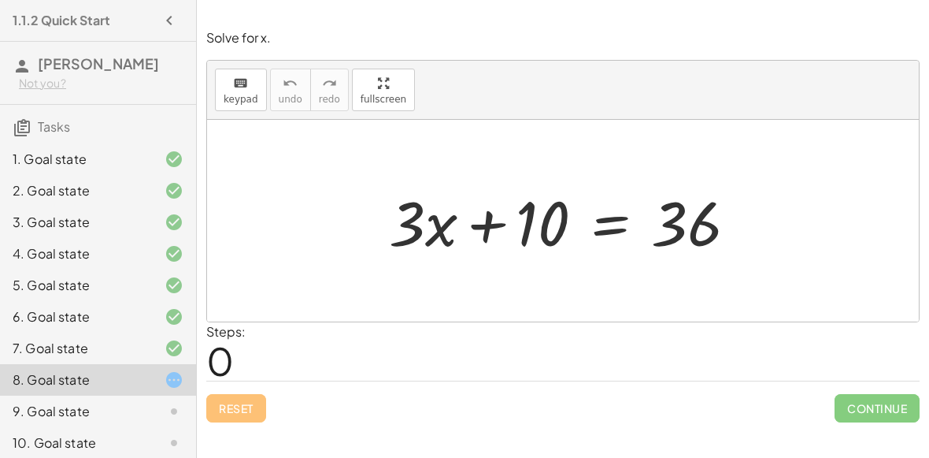
click at [487, 225] on div at bounding box center [569, 220] width 376 height 81
click at [600, 224] on div at bounding box center [569, 220] width 376 height 81
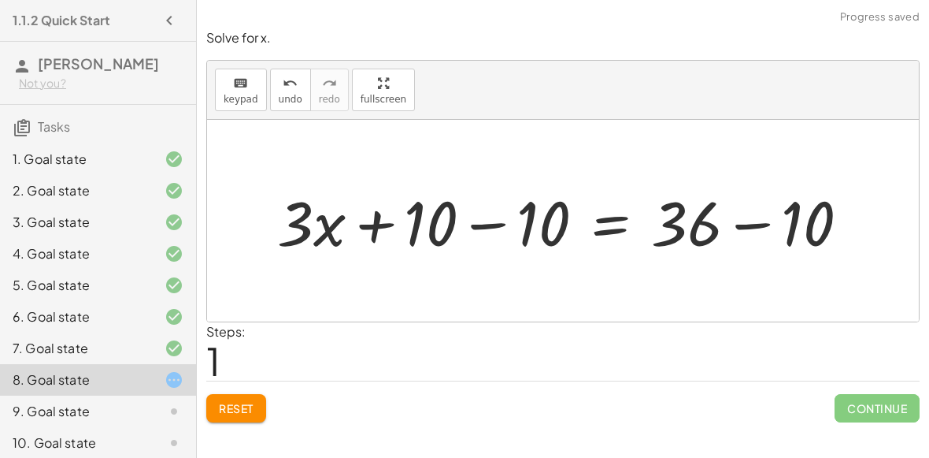
click at [477, 224] on div at bounding box center [569, 220] width 601 height 81
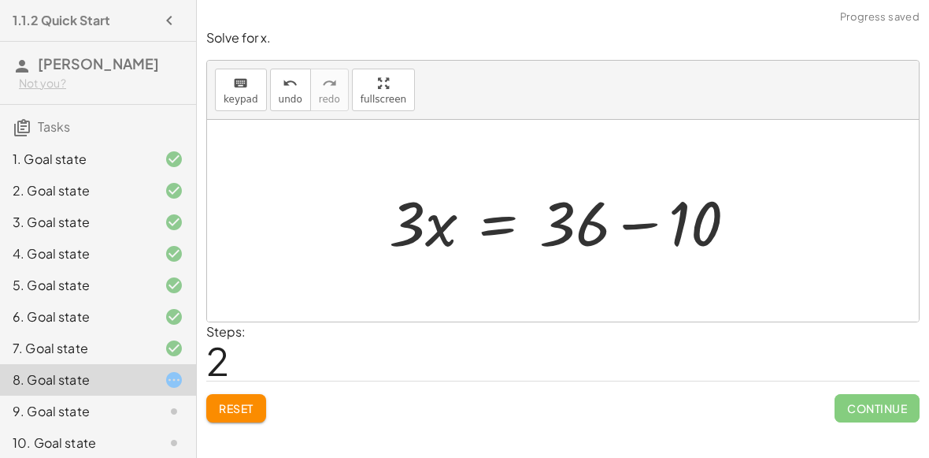
click at [638, 221] on div at bounding box center [569, 220] width 376 height 81
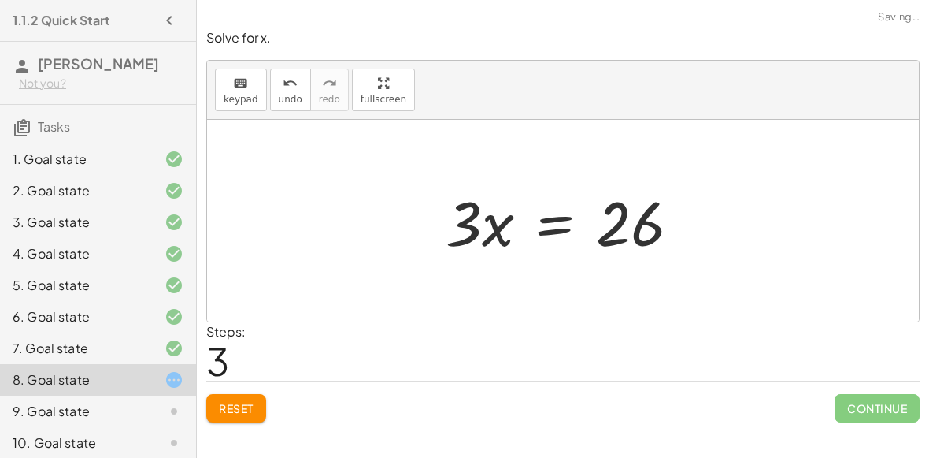
click at [523, 224] on div at bounding box center [569, 220] width 263 height 81
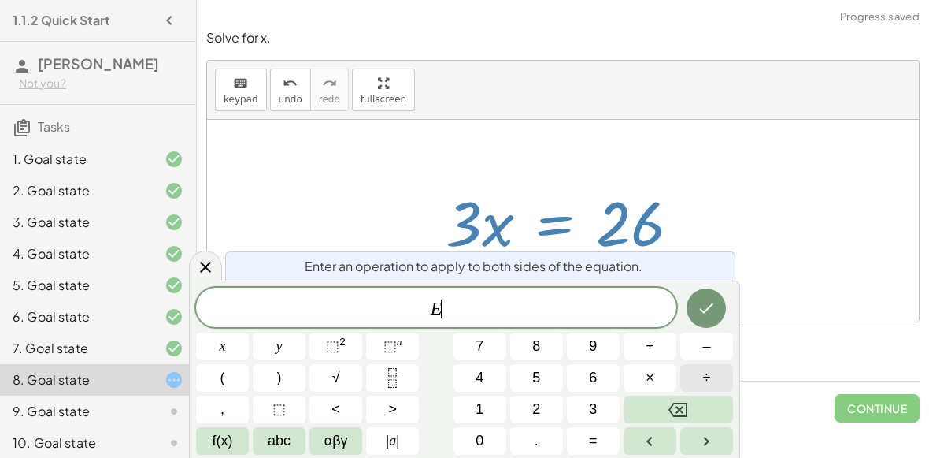
click at [692, 373] on button "÷" at bounding box center [706, 378] width 53 height 28
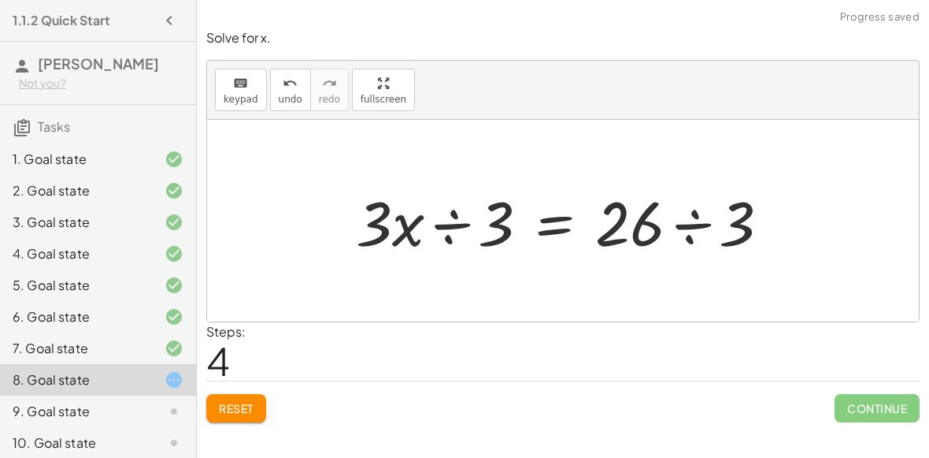
click at [458, 215] on div at bounding box center [569, 220] width 442 height 81
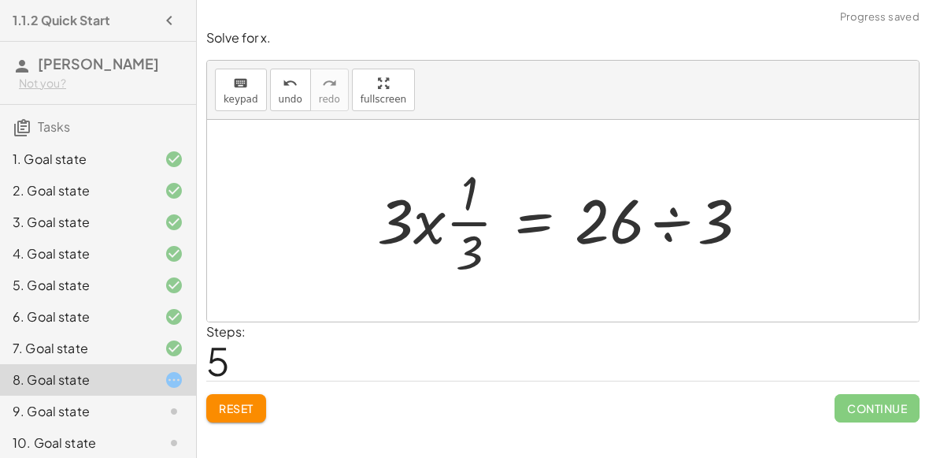
click at [463, 218] on div at bounding box center [569, 220] width 400 height 121
click at [469, 245] on div at bounding box center [569, 220] width 400 height 121
click at [439, 220] on div at bounding box center [569, 220] width 400 height 121
click at [459, 200] on div at bounding box center [569, 220] width 400 height 121
click at [685, 231] on div at bounding box center [569, 220] width 400 height 121
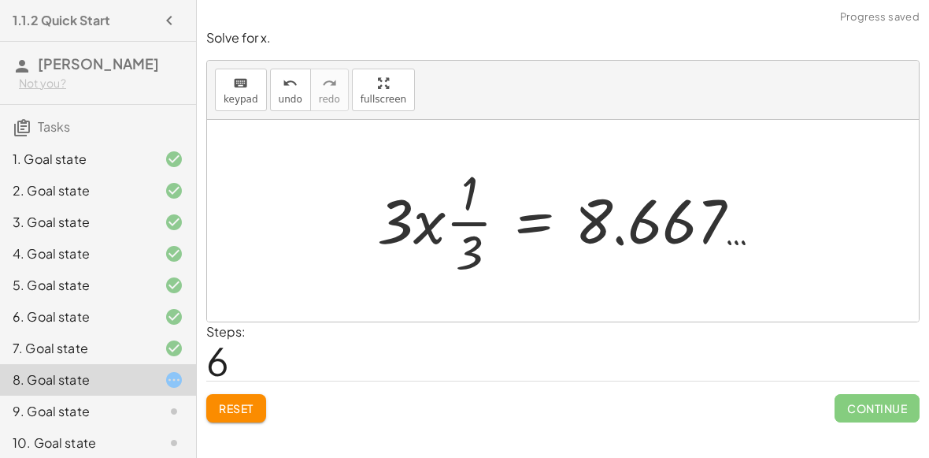
click at [626, 236] on div at bounding box center [576, 220] width 414 height 121
click at [602, 235] on div at bounding box center [576, 220] width 414 height 121
click at [618, 235] on div at bounding box center [576, 220] width 414 height 121
click at [266, 402] on button "Reset" at bounding box center [236, 408] width 60 height 28
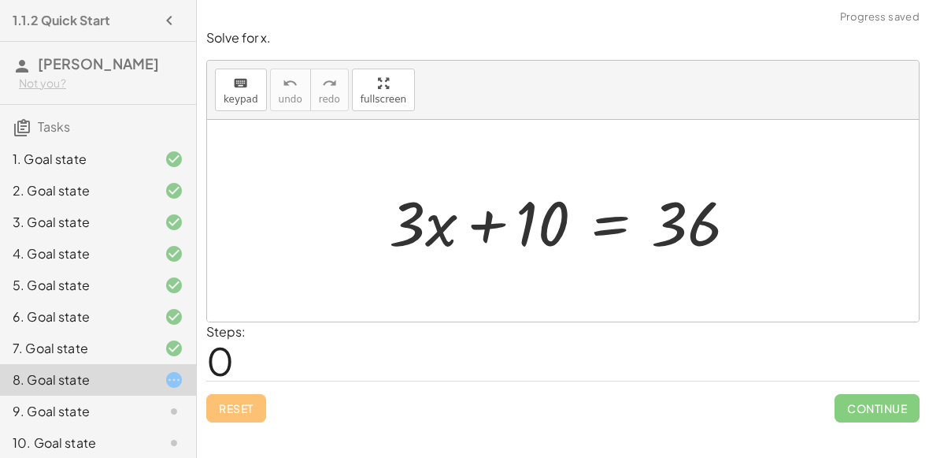
click at [598, 228] on div at bounding box center [569, 220] width 376 height 81
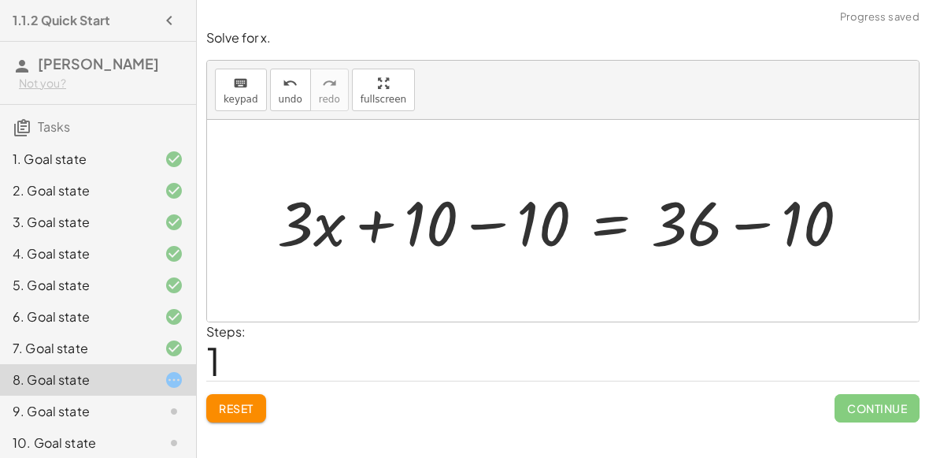
click at [481, 216] on div at bounding box center [569, 220] width 601 height 81
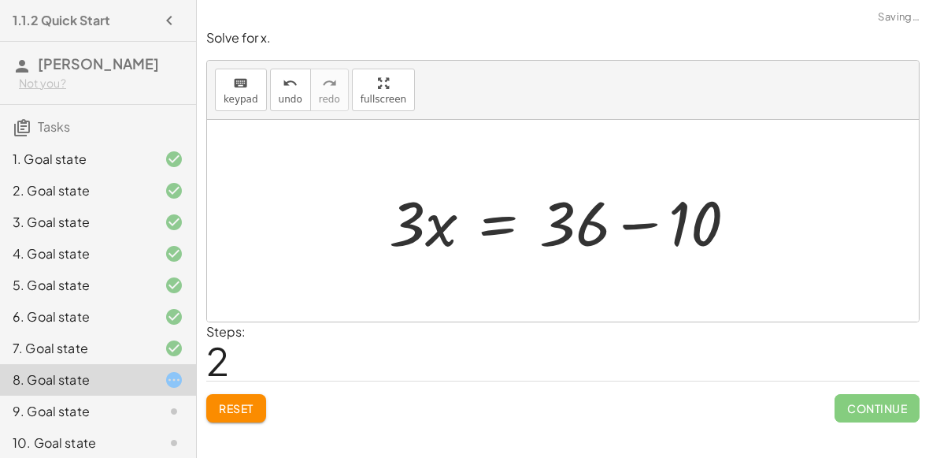
click at [737, 233] on div at bounding box center [569, 220] width 376 height 81
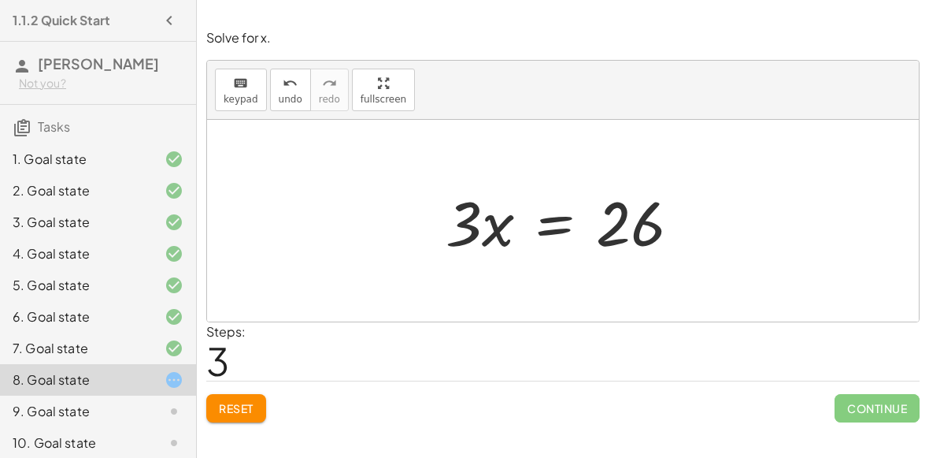
click at [536, 239] on div at bounding box center [569, 220] width 263 height 81
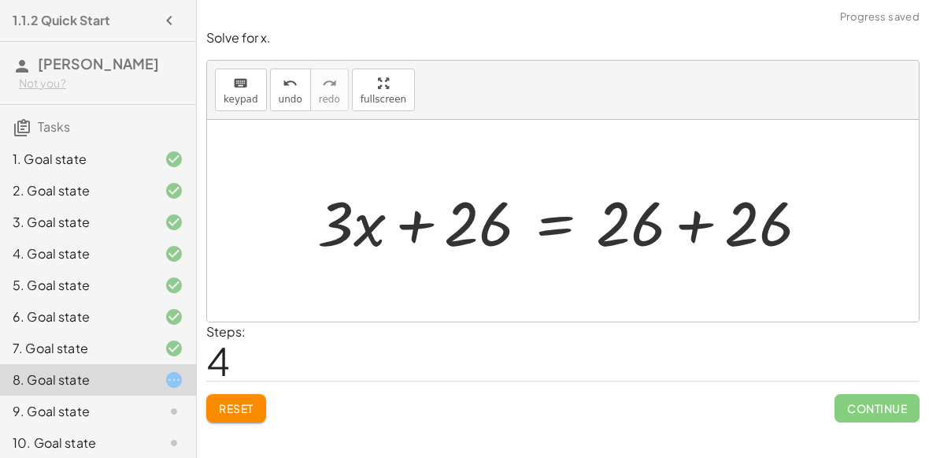
click at [692, 218] on div at bounding box center [569, 220] width 520 height 81
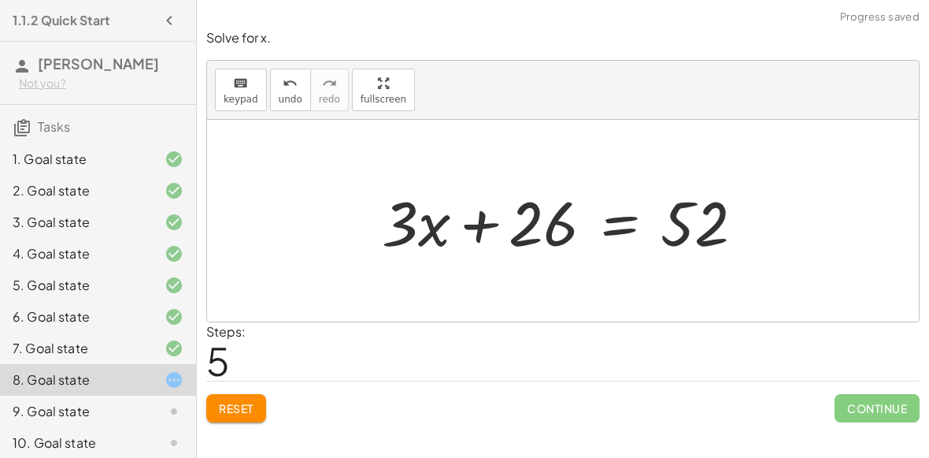
click at [466, 222] on div at bounding box center [569, 220] width 391 height 81
click at [616, 222] on div at bounding box center [569, 220] width 391 height 81
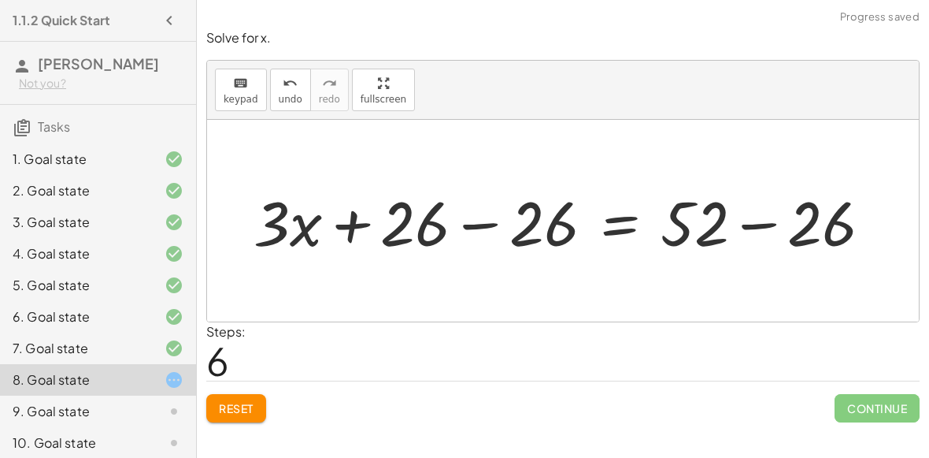
click at [477, 219] on div at bounding box center [569, 220] width 647 height 81
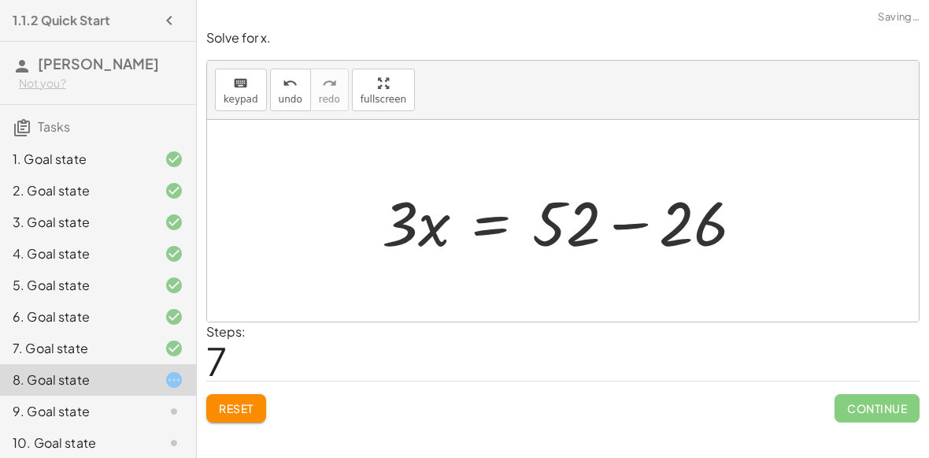
click at [654, 227] on div at bounding box center [569, 220] width 391 height 81
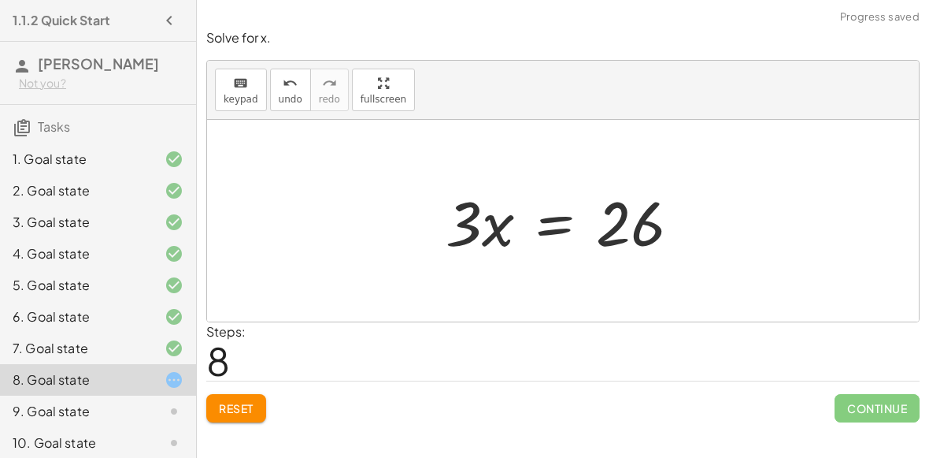
click at [537, 227] on div at bounding box center [569, 220] width 263 height 81
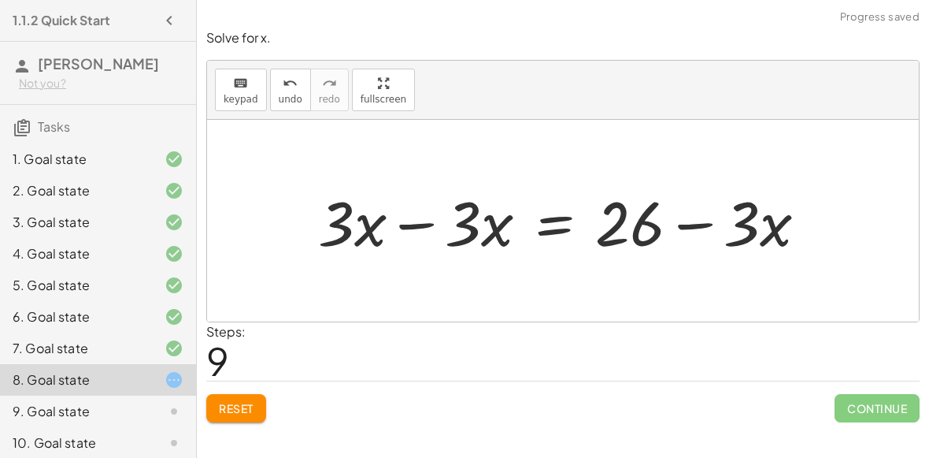
click at [413, 219] on div at bounding box center [568, 220] width 517 height 81
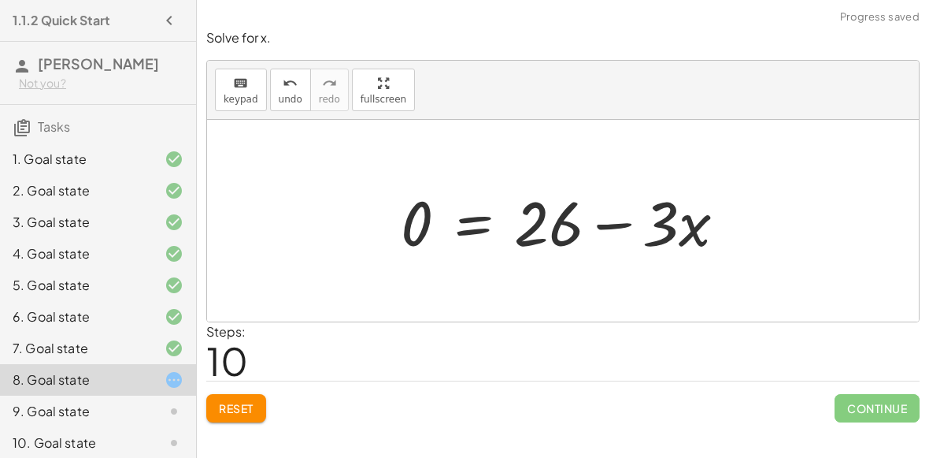
click at [474, 226] on div at bounding box center [570, 220] width 354 height 81
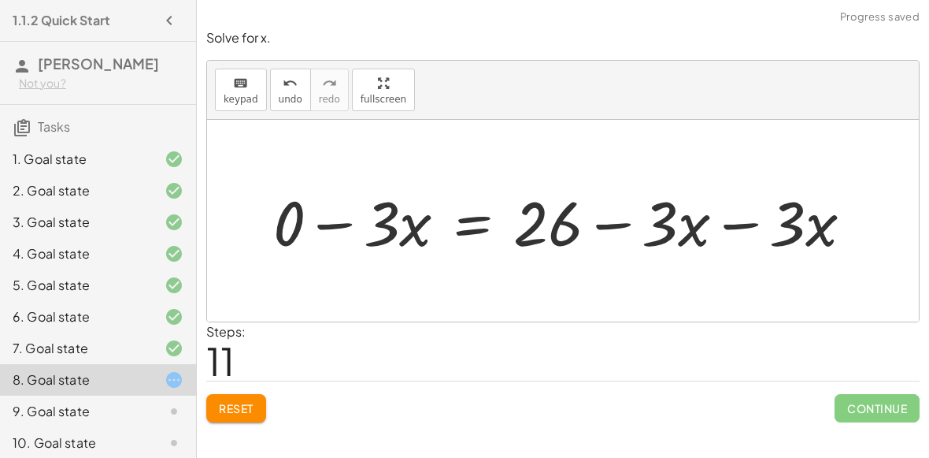
click at [346, 226] on div at bounding box center [569, 220] width 608 height 81
click at [735, 216] on div at bounding box center [600, 220] width 546 height 81
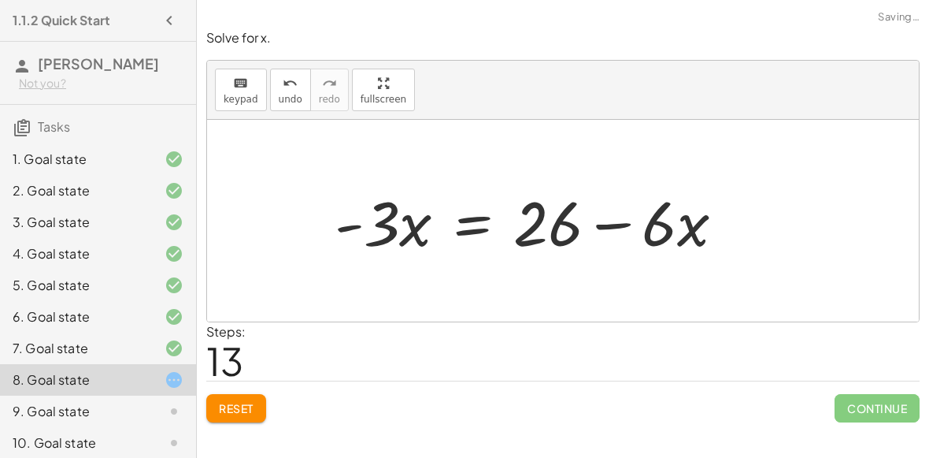
click at [613, 216] on div at bounding box center [536, 220] width 418 height 81
click at [539, 222] on div at bounding box center [536, 220] width 418 height 81
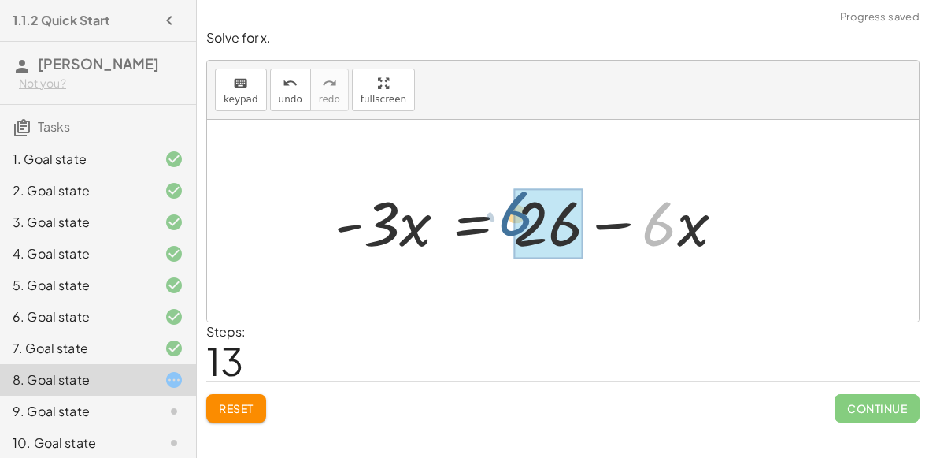
drag, startPoint x: 676, startPoint y: 224, endPoint x: 531, endPoint y: 214, distance: 145.2
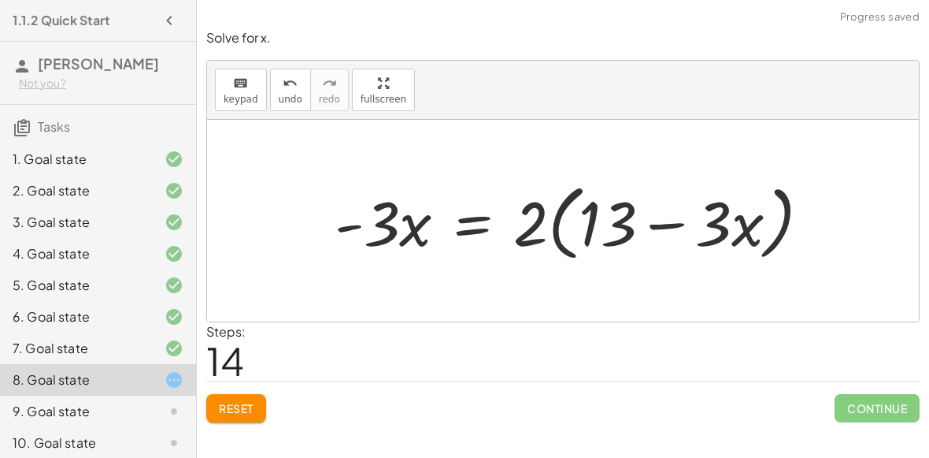
click at [598, 218] on div at bounding box center [579, 221] width 504 height 91
click at [648, 217] on div at bounding box center [579, 221] width 504 height 91
click at [248, 395] on button "Reset" at bounding box center [236, 408] width 60 height 28
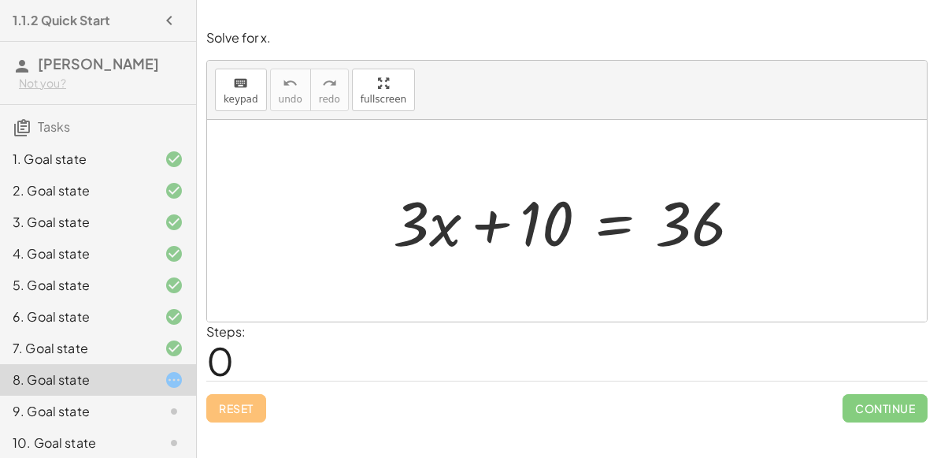
click at [484, 213] on div at bounding box center [573, 220] width 376 height 81
click at [605, 229] on div at bounding box center [573, 220] width 376 height 81
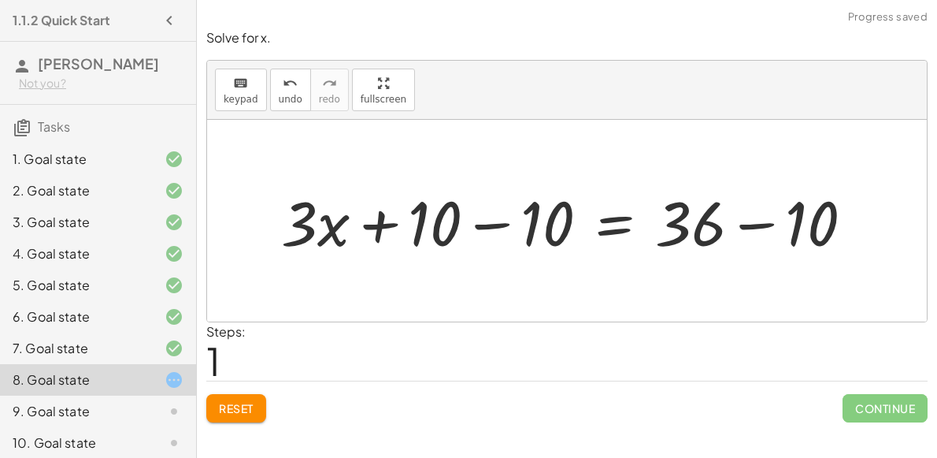
click at [476, 228] on div at bounding box center [573, 220] width 601 height 81
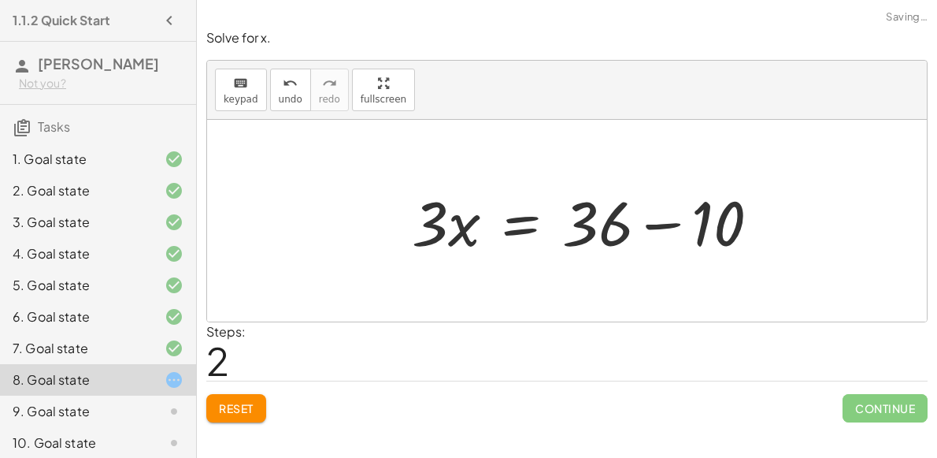
click at [750, 224] on div at bounding box center [592, 220] width 376 height 81
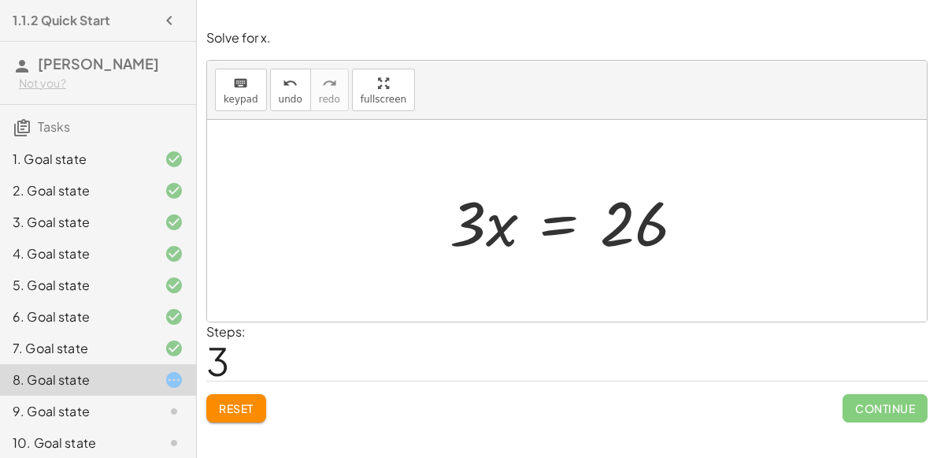
click at [562, 228] on div at bounding box center [573, 220] width 263 height 81
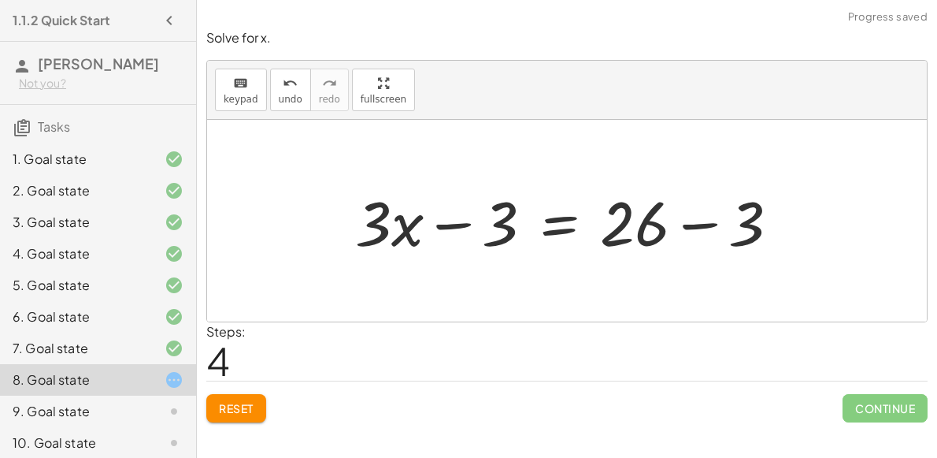
click at [554, 228] on div at bounding box center [573, 220] width 453 height 81
click at [270, 103] on button "undo undo" at bounding box center [290, 90] width 41 height 43
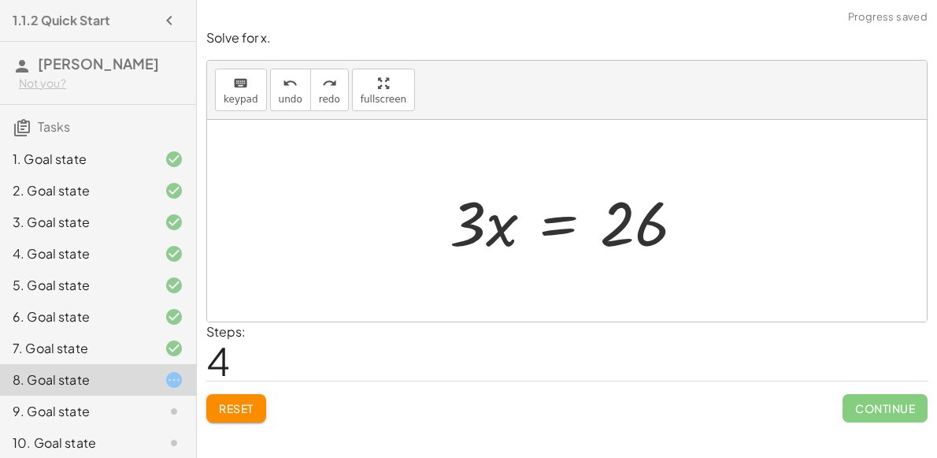
click at [550, 230] on div at bounding box center [573, 220] width 263 height 81
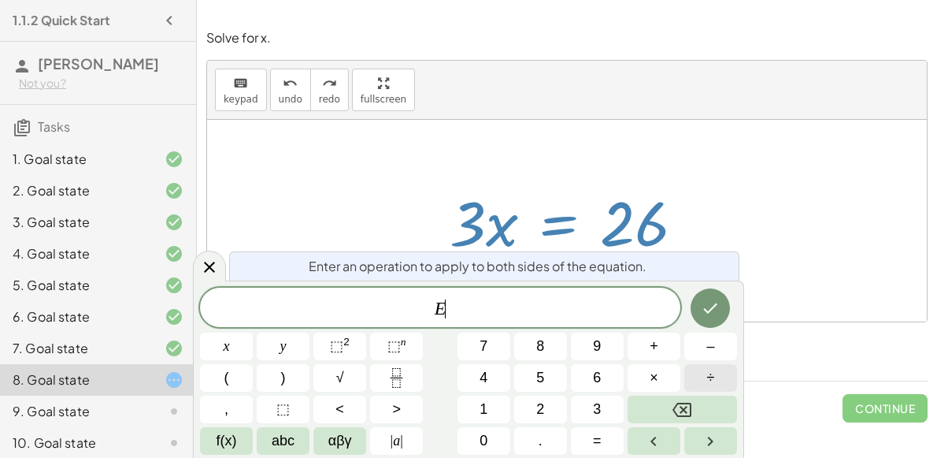
click at [698, 372] on button "÷" at bounding box center [710, 378] width 53 height 28
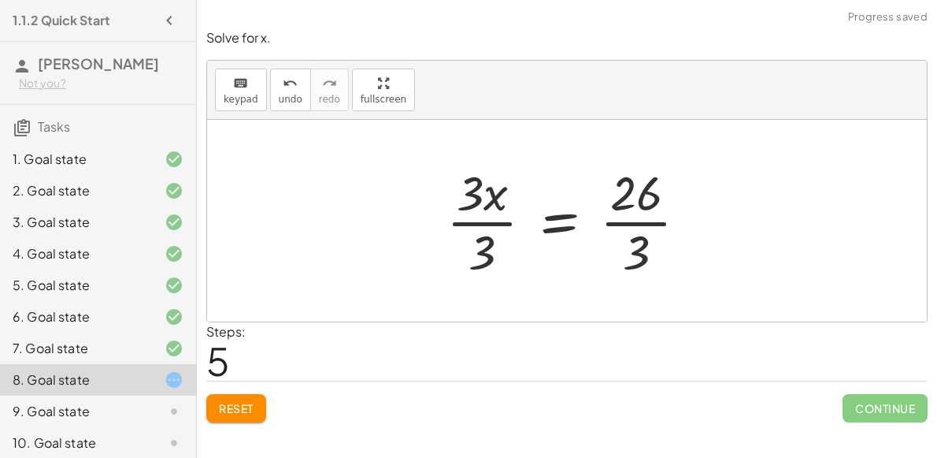
click at [487, 253] on div at bounding box center [573, 220] width 269 height 121
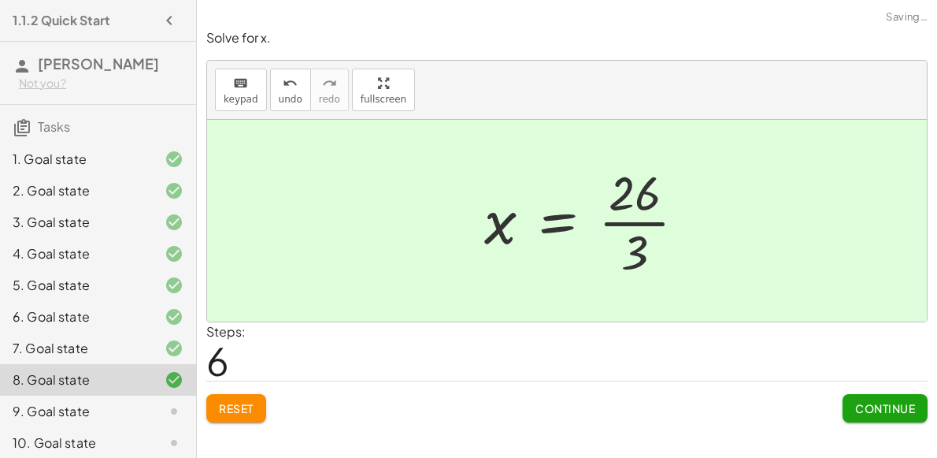
click at [628, 254] on div at bounding box center [591, 220] width 230 height 121
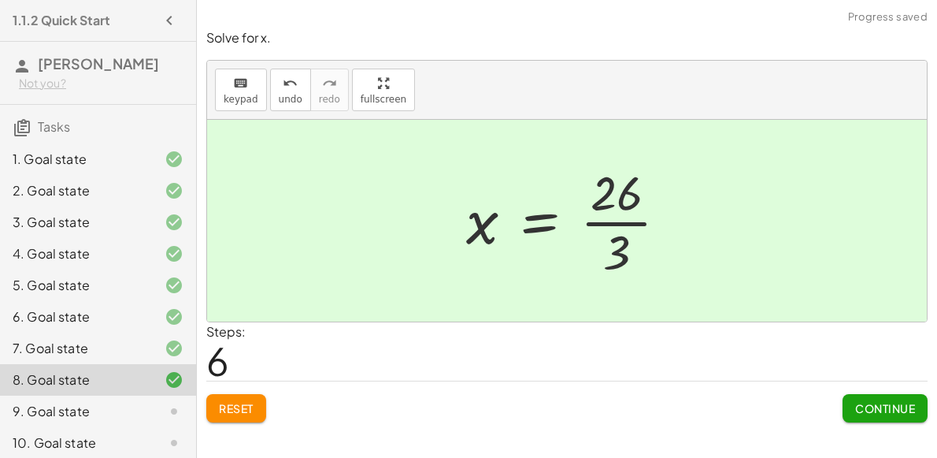
click at [869, 402] on span "Continue" at bounding box center [885, 408] width 60 height 14
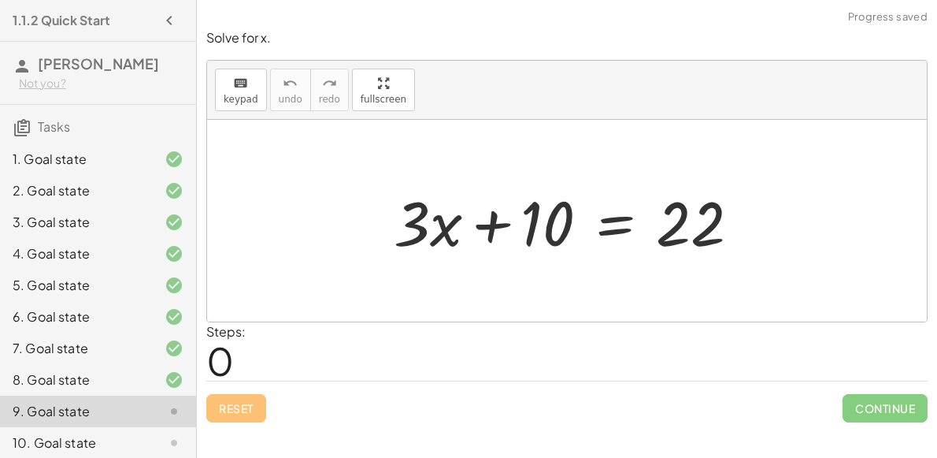
click at [601, 224] on div at bounding box center [573, 220] width 375 height 81
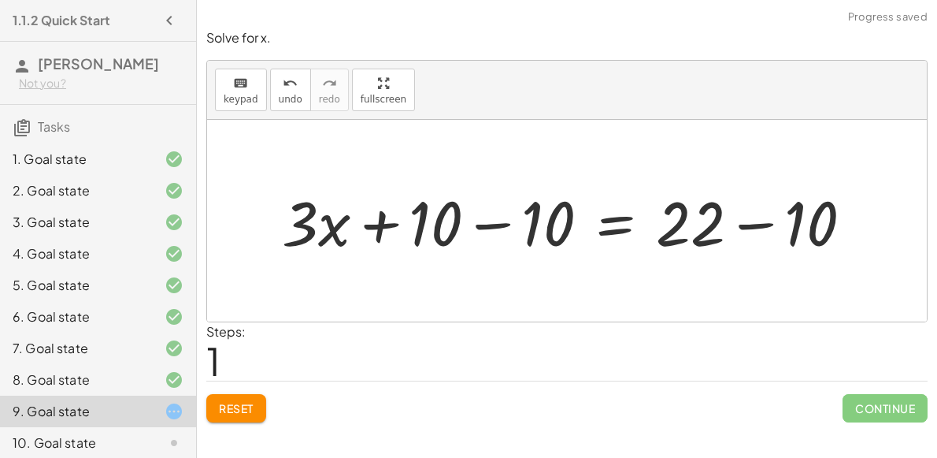
click at [495, 216] on div at bounding box center [573, 220] width 599 height 81
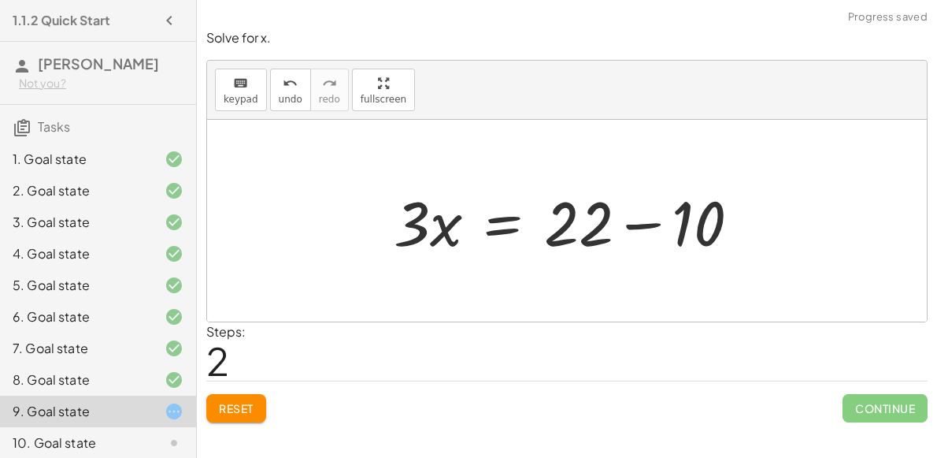
click at [661, 225] on div at bounding box center [573, 220] width 375 height 81
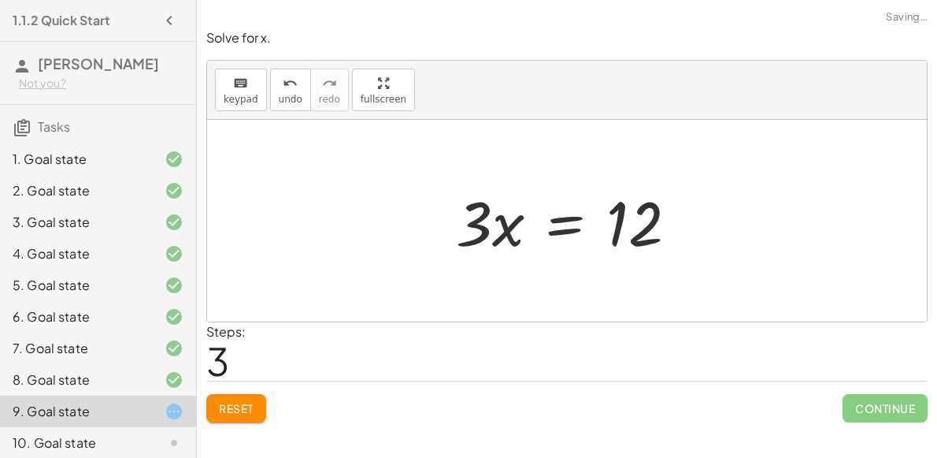
click at [560, 223] on div at bounding box center [573, 220] width 250 height 81
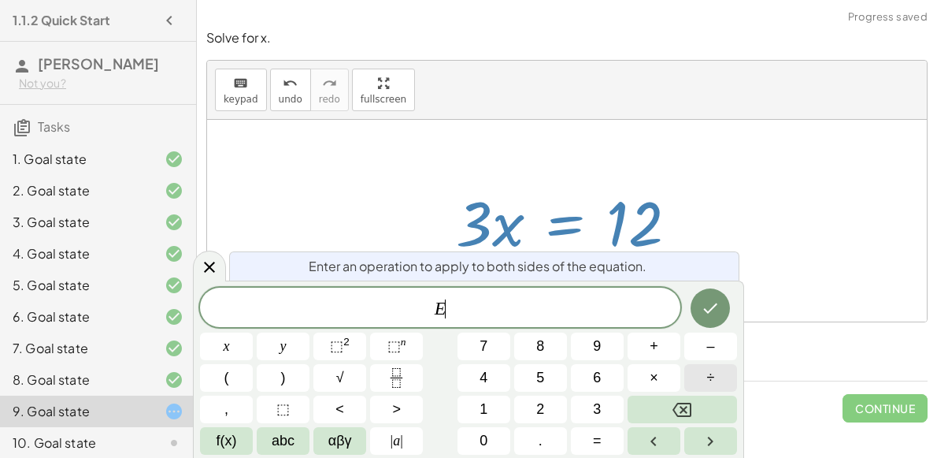
click at [710, 385] on span "÷" at bounding box center [711, 377] width 8 height 21
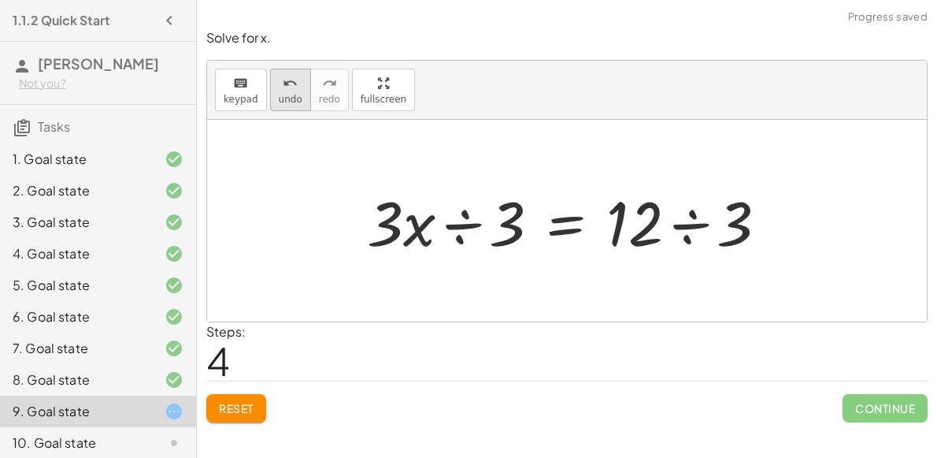
click at [283, 83] on icon "undo" at bounding box center [290, 83] width 15 height 19
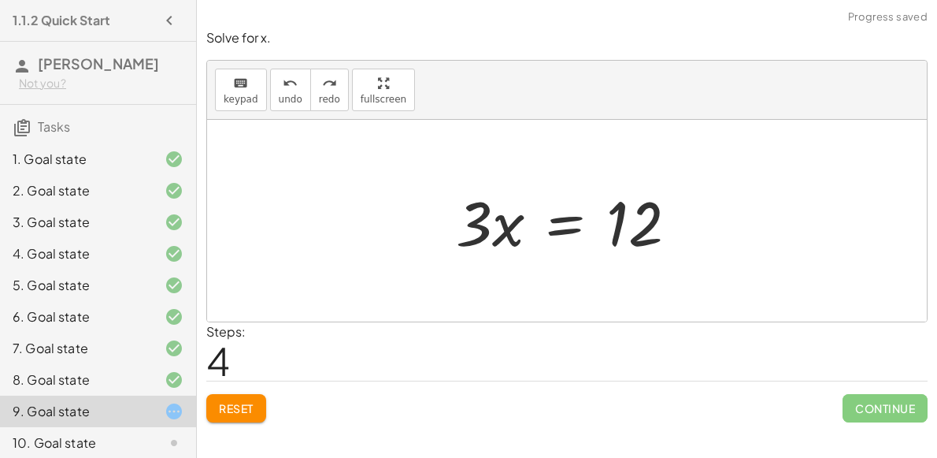
click at [565, 224] on div at bounding box center [573, 220] width 250 height 81
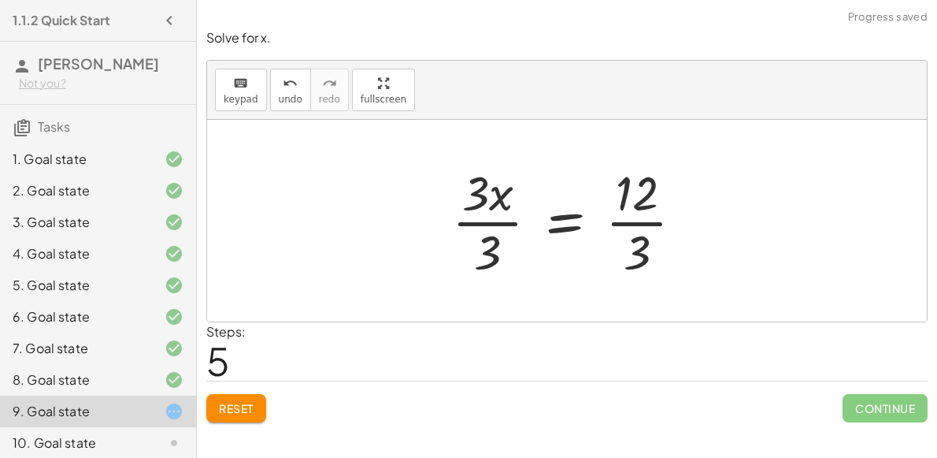
click at [496, 236] on div at bounding box center [574, 220] width 260 height 121
click at [638, 243] on div at bounding box center [593, 220] width 220 height 121
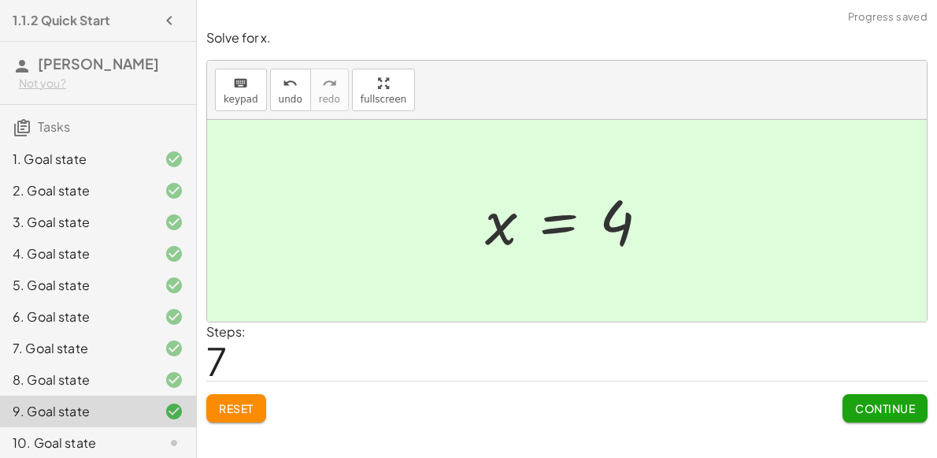
click at [869, 395] on button "Continue" at bounding box center [885, 408] width 85 height 28
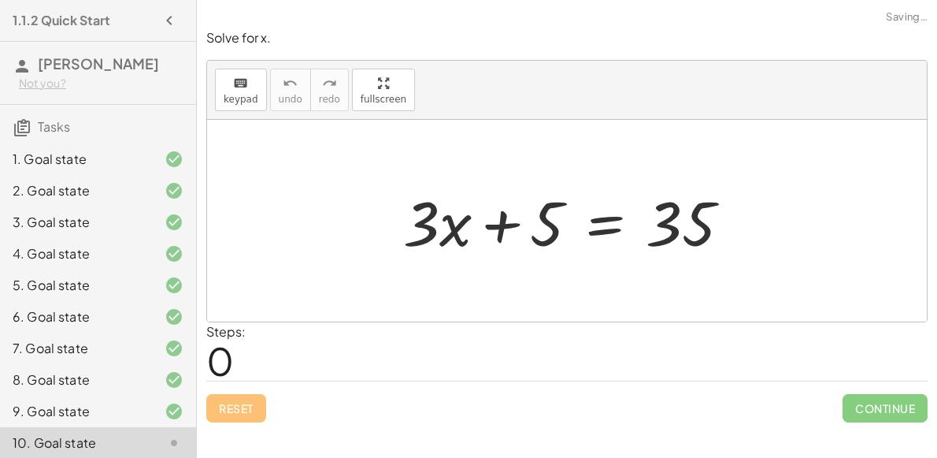
click at [604, 227] on div at bounding box center [573, 220] width 356 height 81
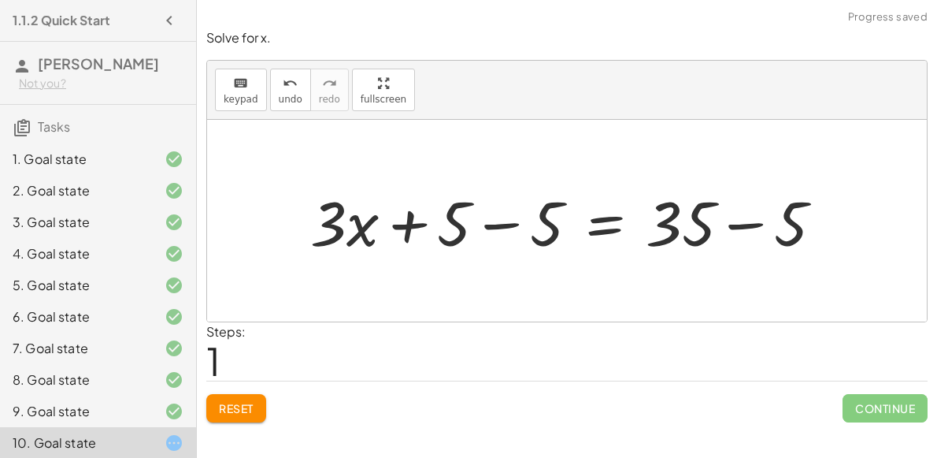
click at [497, 223] on div at bounding box center [572, 220] width 541 height 81
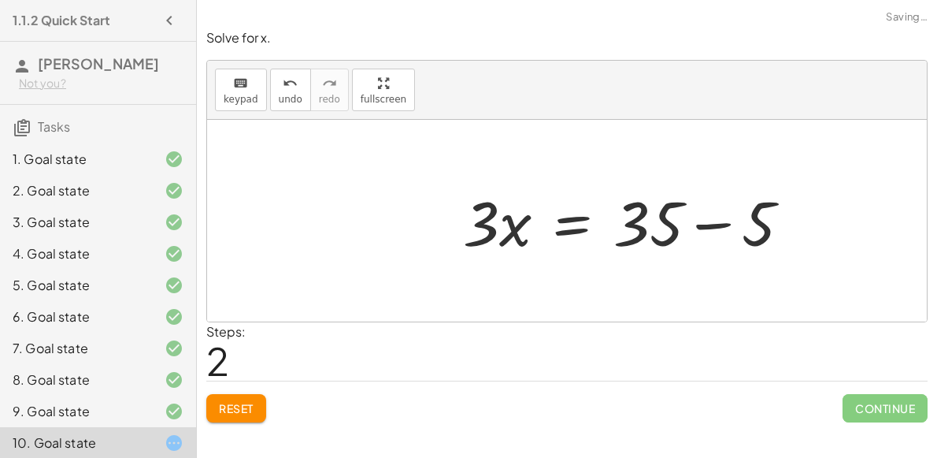
click at [721, 224] on div at bounding box center [633, 220] width 356 height 81
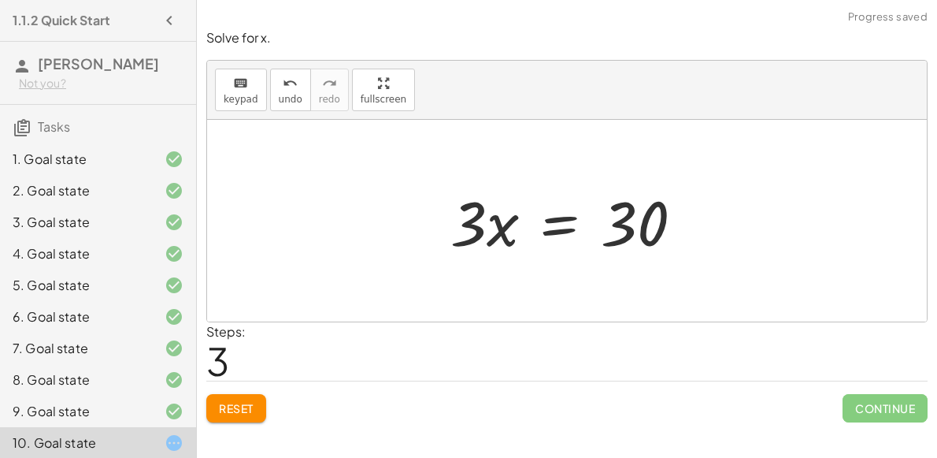
click at [560, 225] on div at bounding box center [573, 220] width 261 height 81
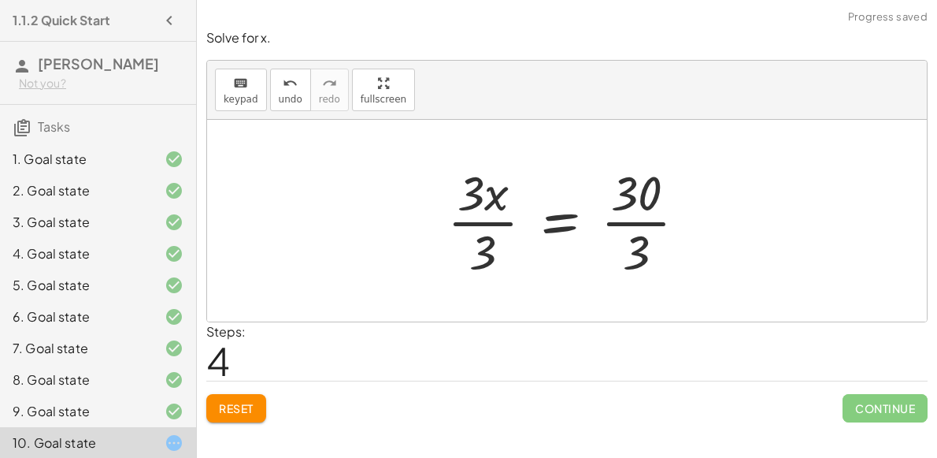
click at [613, 248] on div at bounding box center [573, 220] width 268 height 121
click at [487, 261] on div at bounding box center [564, 220] width 250 height 121
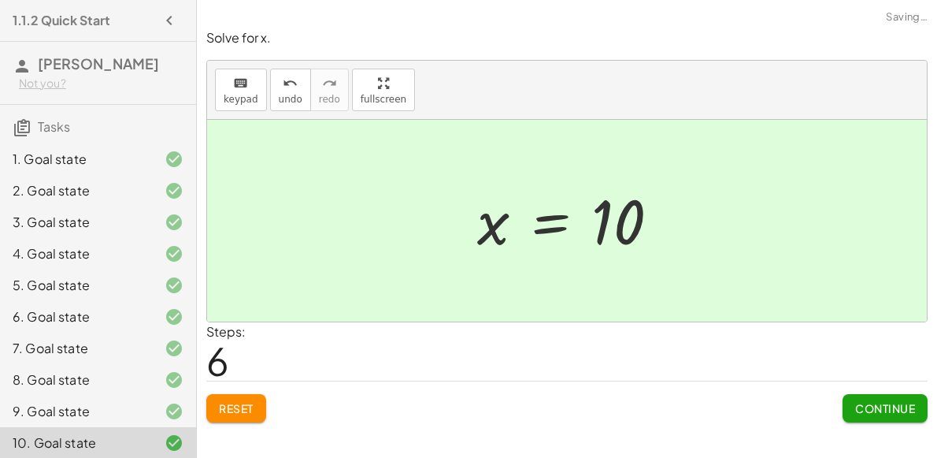
click at [860, 409] on span "Continue" at bounding box center [885, 408] width 60 height 14
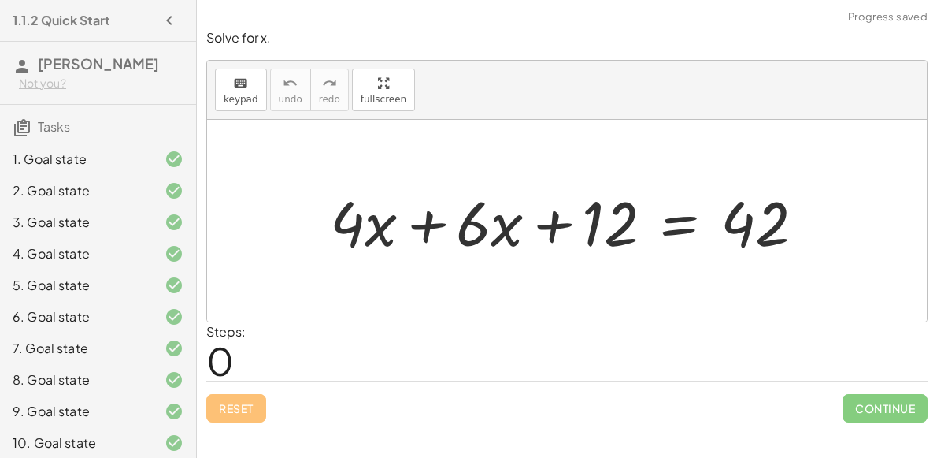
click at [432, 228] on div at bounding box center [573, 220] width 503 height 81
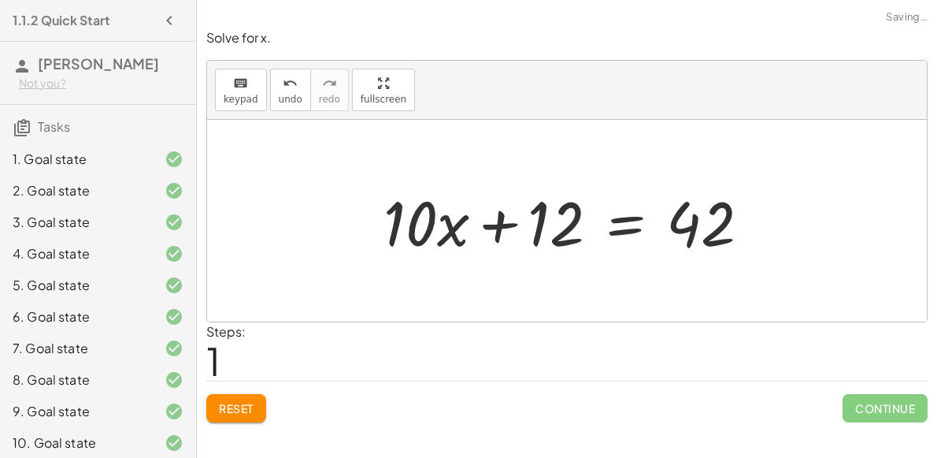
click at [503, 224] on div at bounding box center [573, 220] width 395 height 81
click at [620, 232] on div at bounding box center [573, 220] width 395 height 81
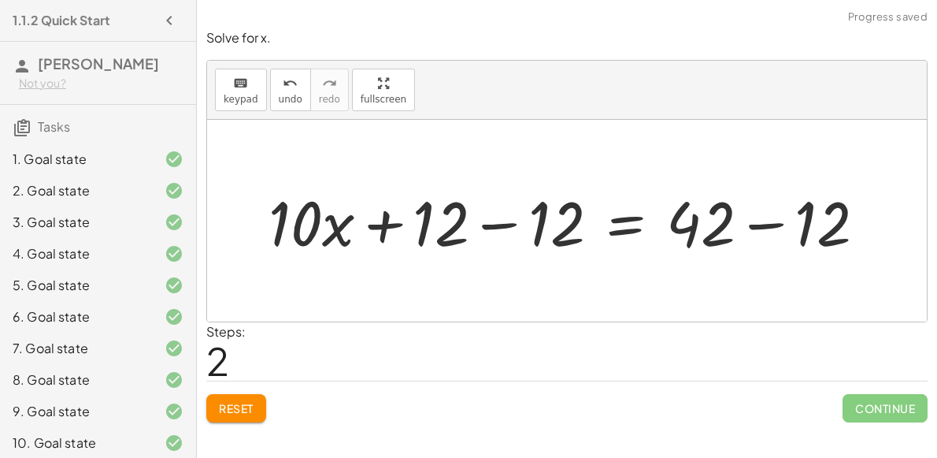
click at [497, 229] on div at bounding box center [573, 220] width 625 height 81
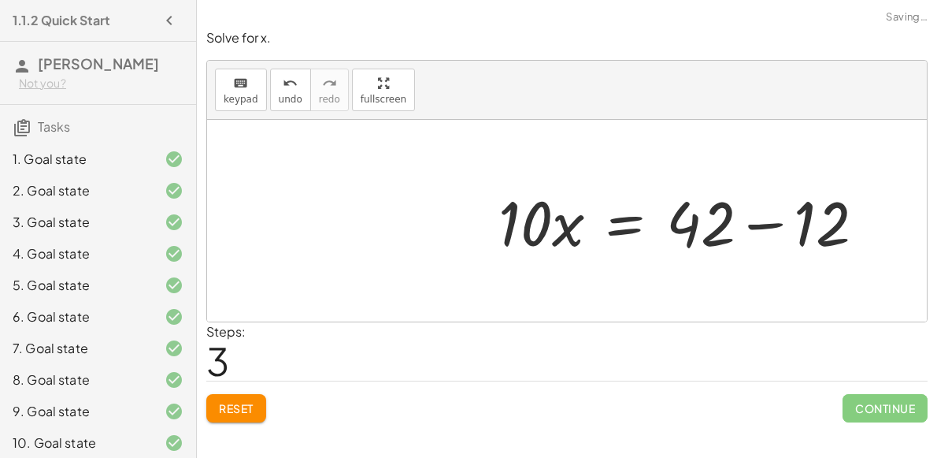
click at [745, 223] on div at bounding box center [688, 220] width 395 height 81
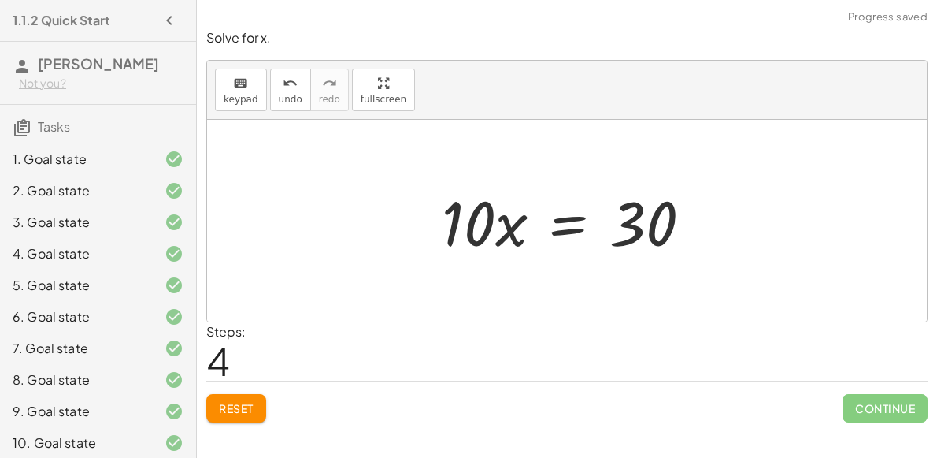
click at [500, 232] on div at bounding box center [573, 220] width 278 height 81
click at [565, 231] on div at bounding box center [573, 220] width 278 height 81
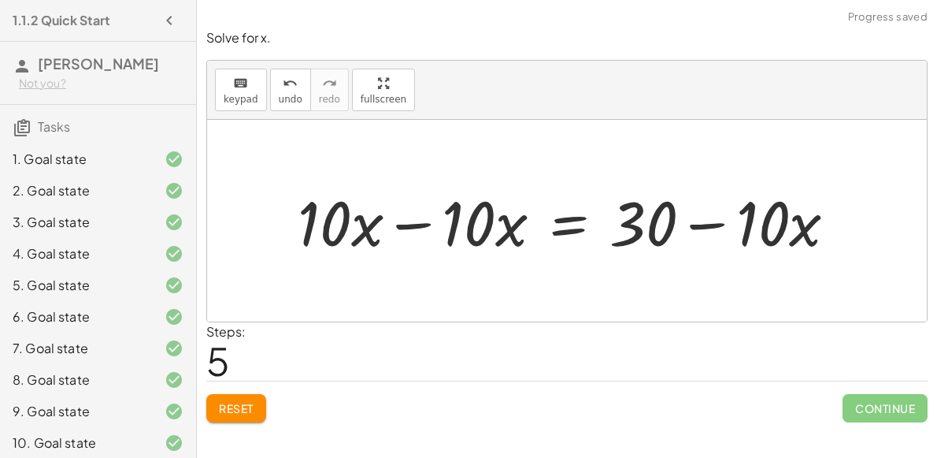
click at [416, 225] on div at bounding box center [573, 220] width 567 height 81
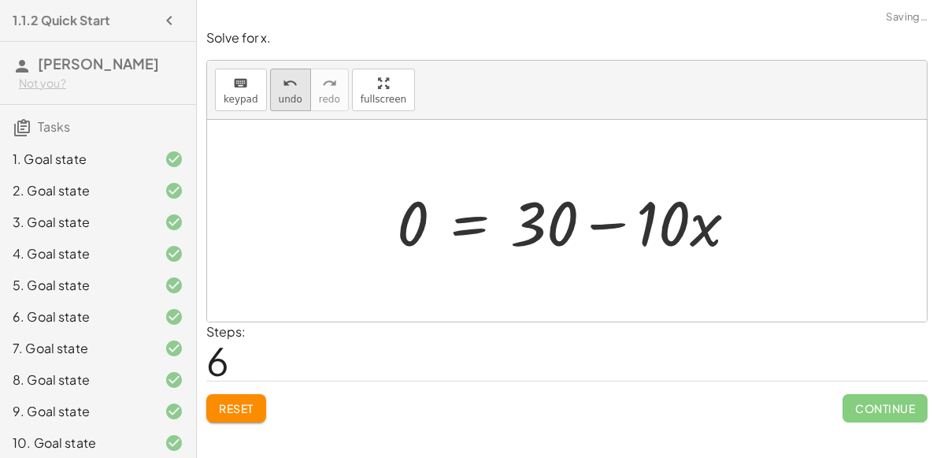
click at [283, 87] on icon "undo" at bounding box center [290, 83] width 15 height 19
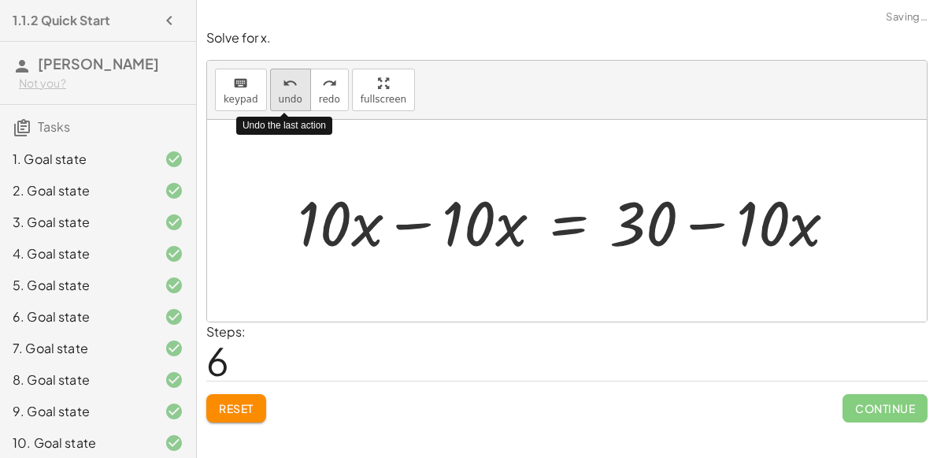
click at [283, 88] on icon "undo" at bounding box center [290, 83] width 15 height 19
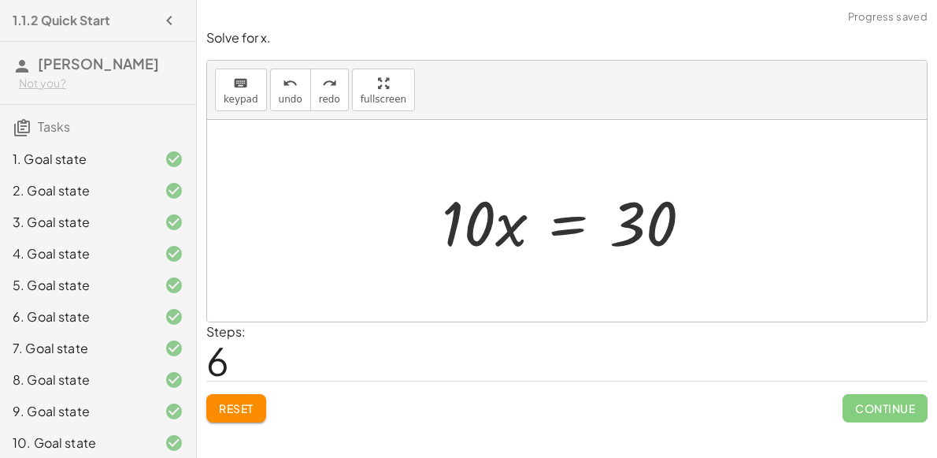
scroll to position [69, 0]
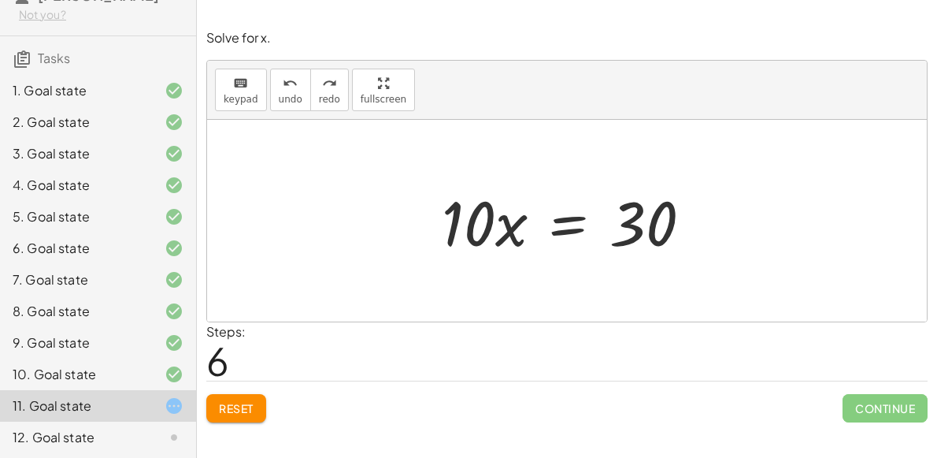
click at [564, 220] on div at bounding box center [573, 220] width 278 height 81
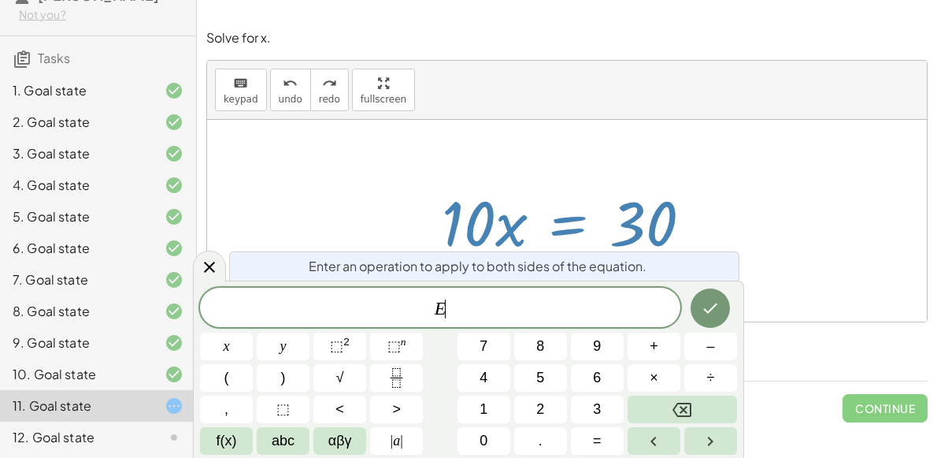
click at [564, 220] on div at bounding box center [573, 220] width 278 height 81
click at [744, 76] on div "keyboard keypad undo [PERSON_NAME] redo fullscreen" at bounding box center [567, 90] width 720 height 59
click at [553, 183] on div at bounding box center [573, 220] width 278 height 81
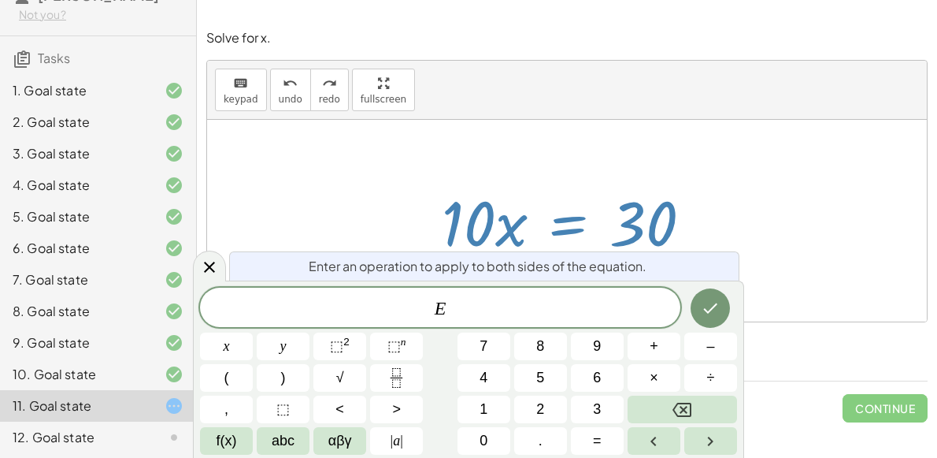
click at [553, 183] on div at bounding box center [573, 220] width 278 height 81
click at [506, 298] on span "E" at bounding box center [440, 309] width 480 height 22
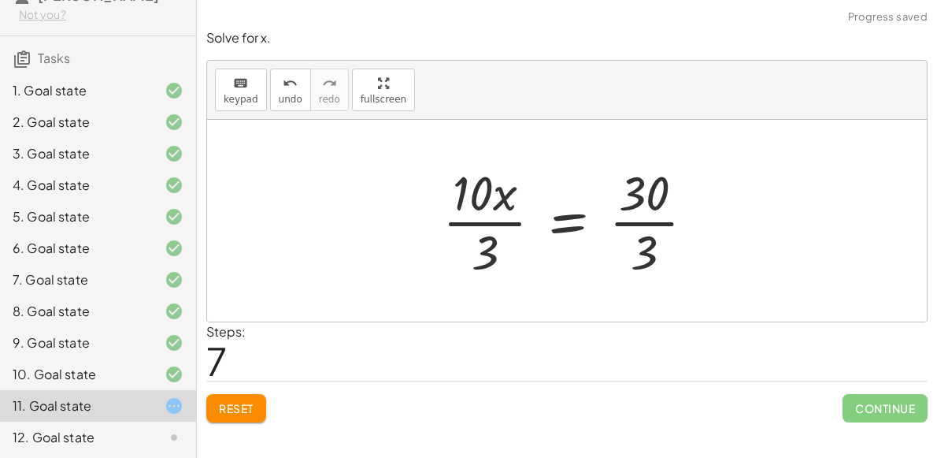
click at [480, 239] on div at bounding box center [575, 220] width 281 height 121
click at [653, 246] on div at bounding box center [573, 220] width 281 height 121
click at [466, 241] on div at bounding box center [566, 220] width 263 height 121
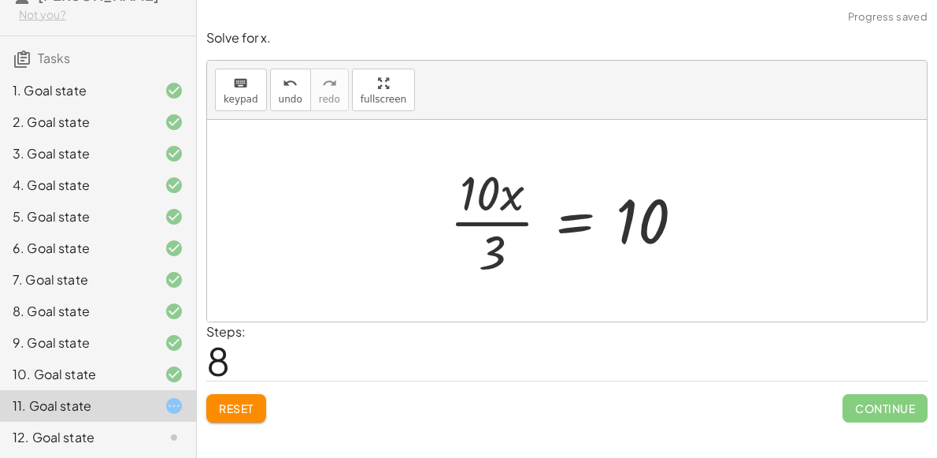
click at [514, 246] on div at bounding box center [573, 220] width 263 height 121
click at [503, 247] on div at bounding box center [573, 220] width 263 height 121
click at [281, 105] on button "undo undo" at bounding box center [290, 90] width 41 height 43
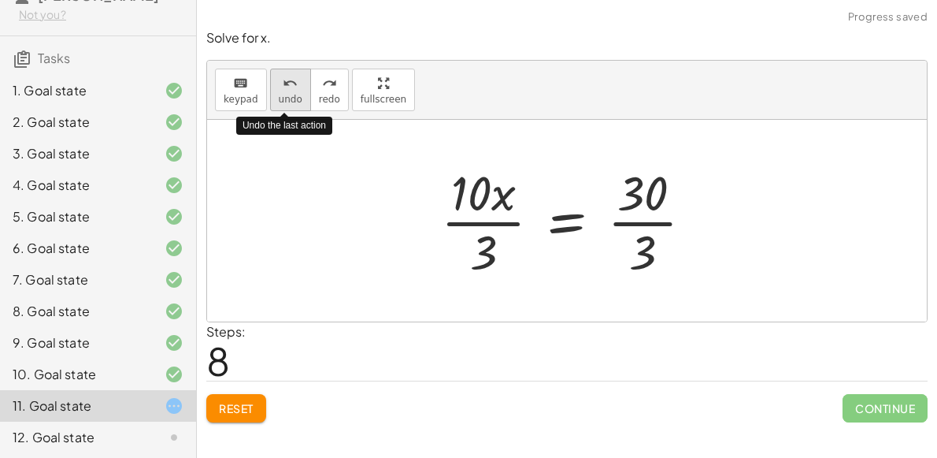
click at [281, 105] on button "undo undo" at bounding box center [290, 90] width 41 height 43
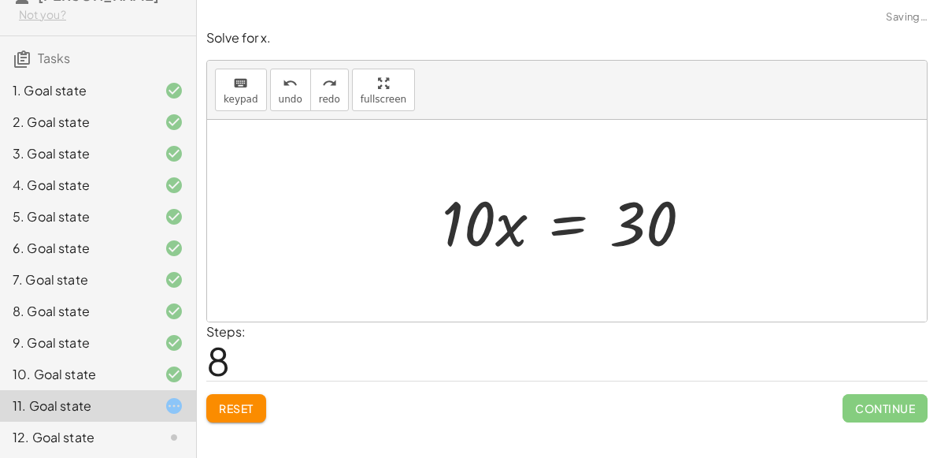
click at [561, 224] on div at bounding box center [573, 220] width 278 height 81
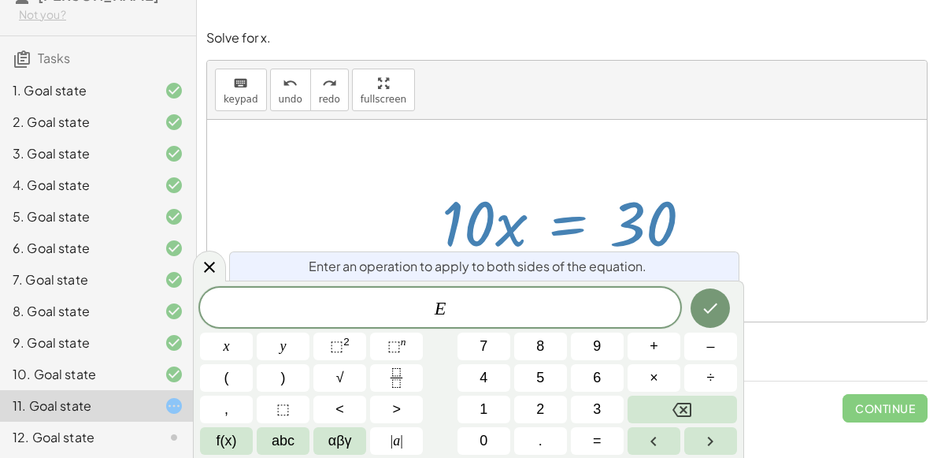
click at [385, 377] on button "Fraction" at bounding box center [396, 378] width 53 height 28
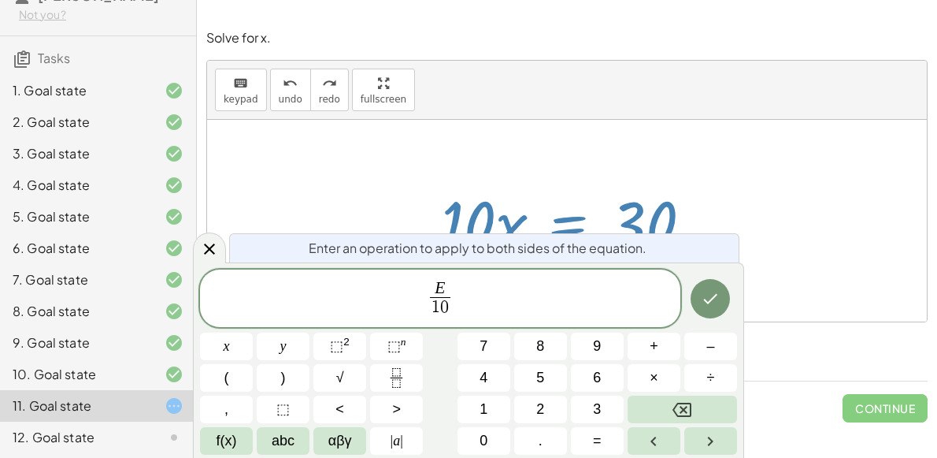
click at [710, 298] on icon "Done" at bounding box center [710, 298] width 19 height 19
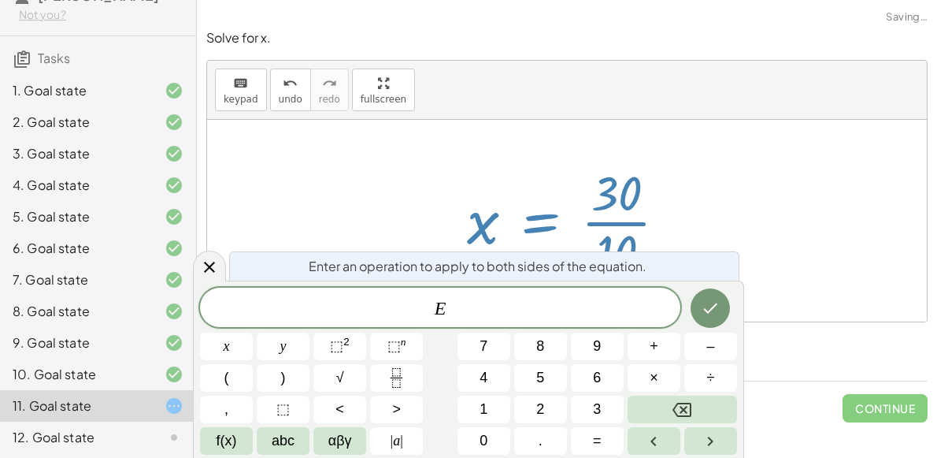
click at [677, 247] on div at bounding box center [573, 220] width 228 height 121
click at [710, 213] on div at bounding box center [567, 221] width 720 height 202
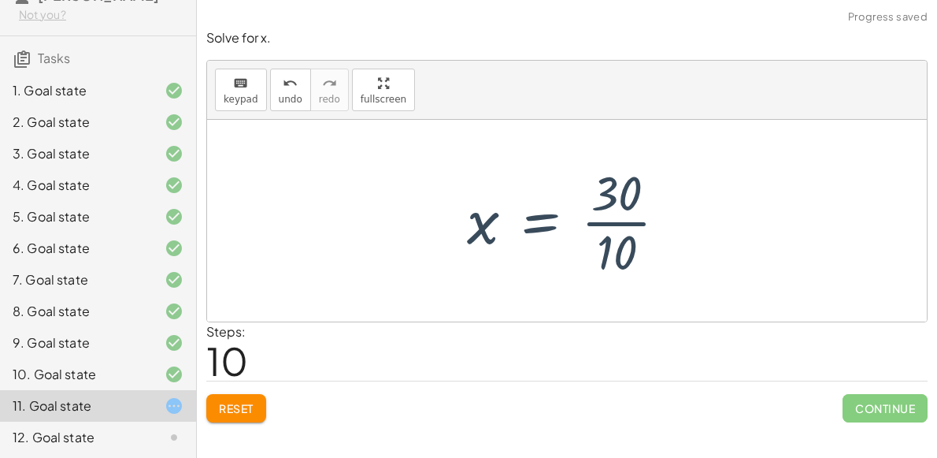
click at [618, 248] on div at bounding box center [573, 220] width 228 height 121
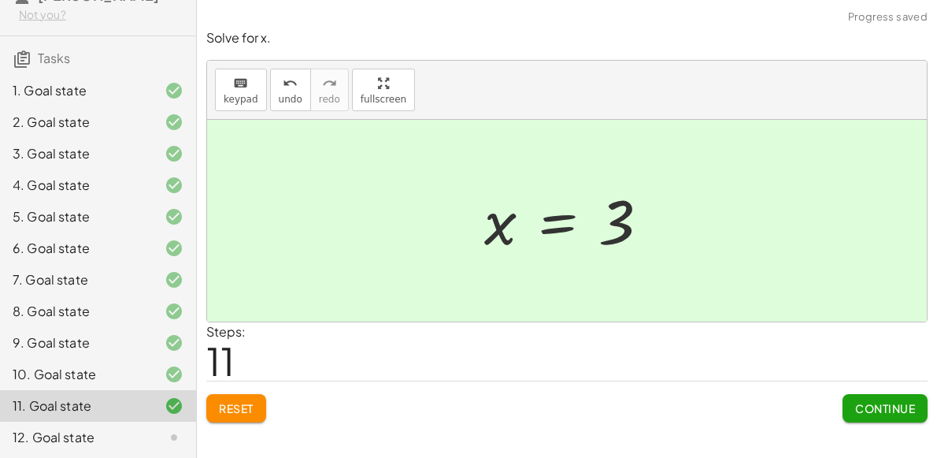
click at [864, 403] on span "Continue" at bounding box center [885, 408] width 60 height 14
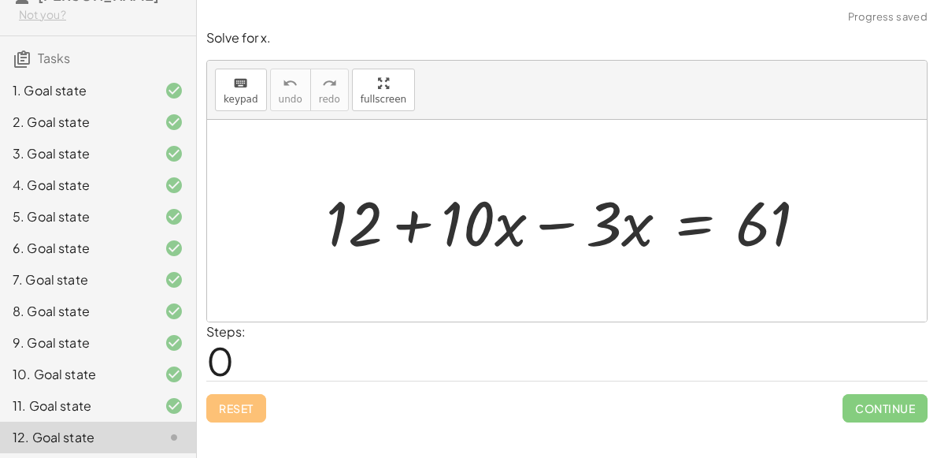
click at [415, 227] on div at bounding box center [573, 220] width 510 height 81
click at [550, 225] on div at bounding box center [573, 220] width 510 height 81
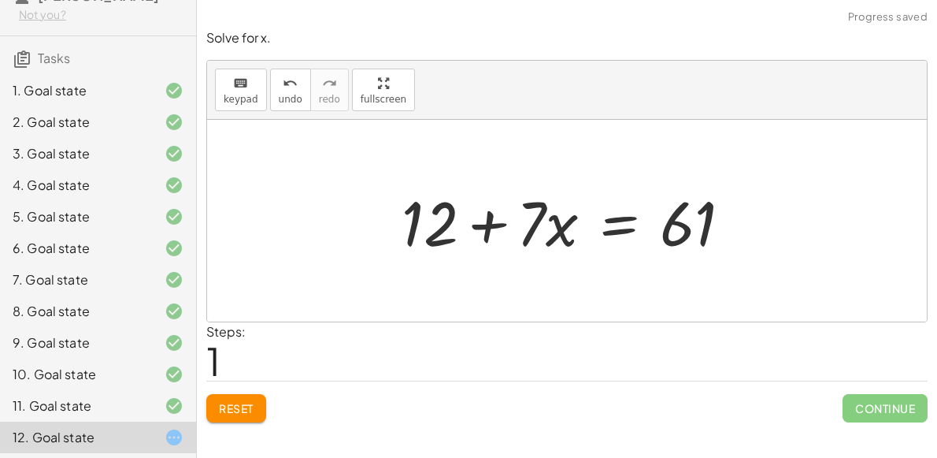
click at [613, 226] on div at bounding box center [573, 220] width 358 height 81
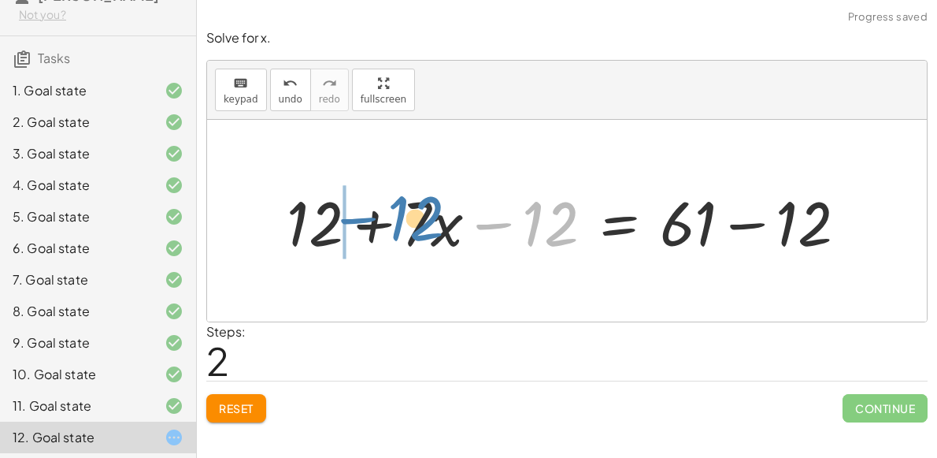
drag, startPoint x: 536, startPoint y: 229, endPoint x: 400, endPoint y: 224, distance: 136.3
click at [400, 224] on div at bounding box center [573, 220] width 589 height 81
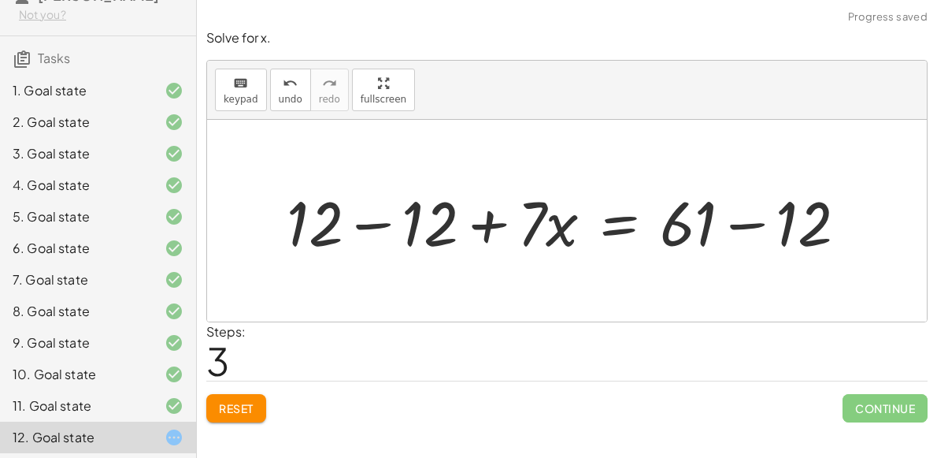
click at [378, 220] on div at bounding box center [573, 220] width 589 height 81
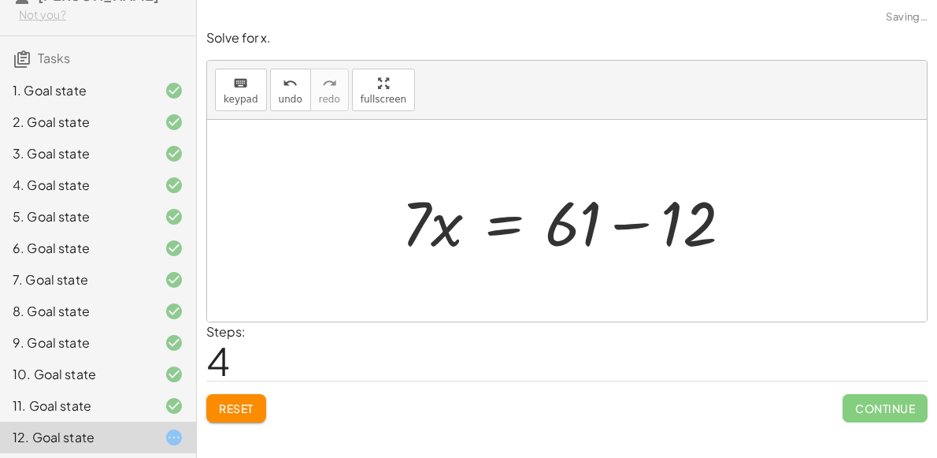
click at [624, 228] on div at bounding box center [573, 220] width 358 height 81
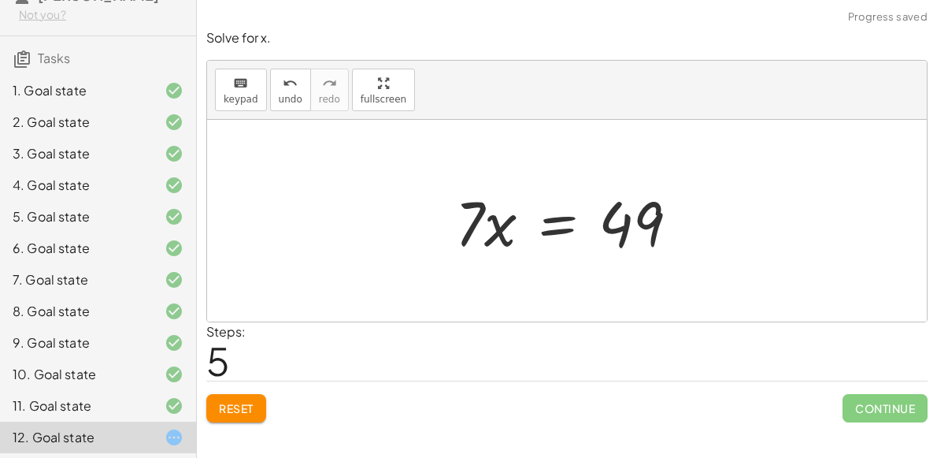
click at [550, 228] on div at bounding box center [573, 220] width 252 height 81
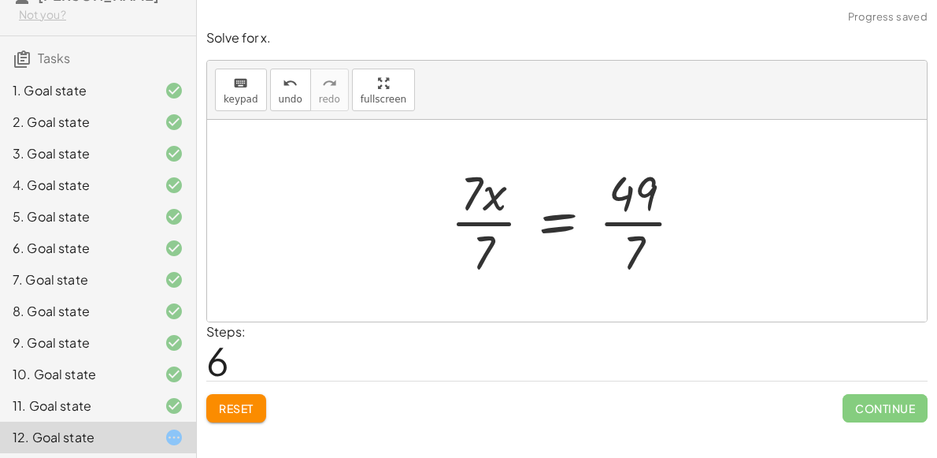
click at [478, 247] on div at bounding box center [573, 220] width 261 height 121
click at [628, 254] on div at bounding box center [590, 220] width 227 height 121
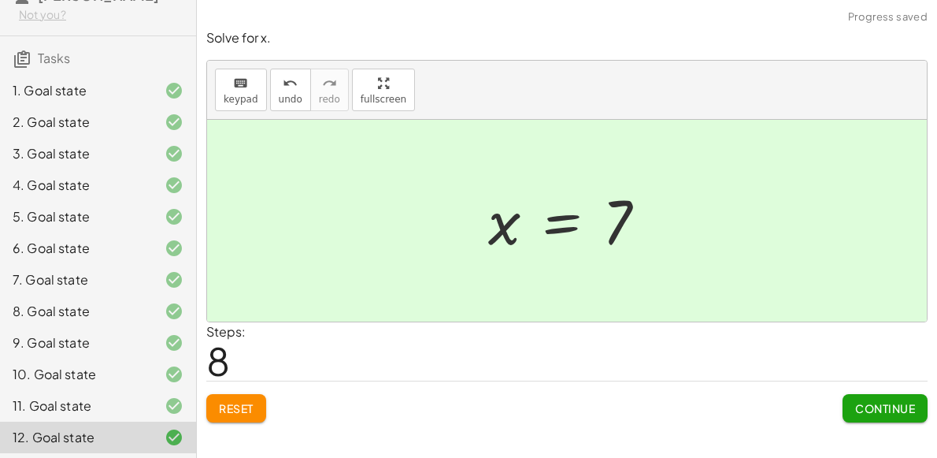
click at [880, 402] on span "Continue" at bounding box center [885, 408] width 60 height 14
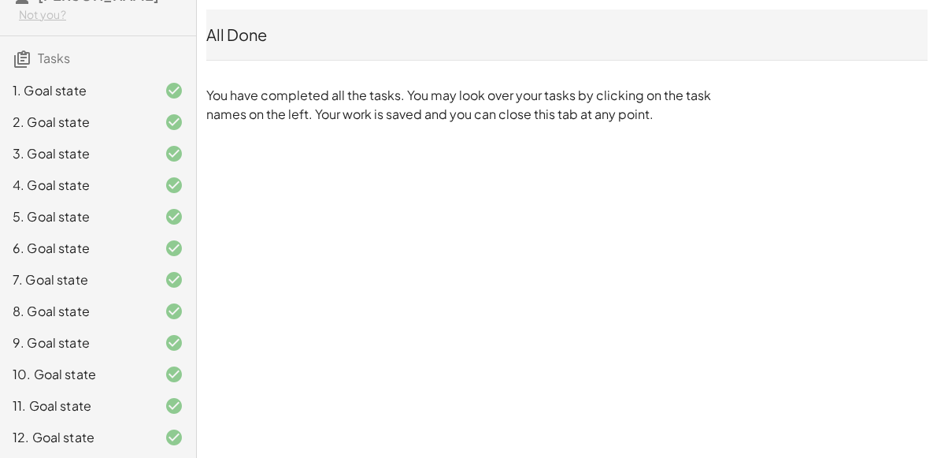
click at [87, 443] on div "12. Goal state" at bounding box center [76, 437] width 127 height 19
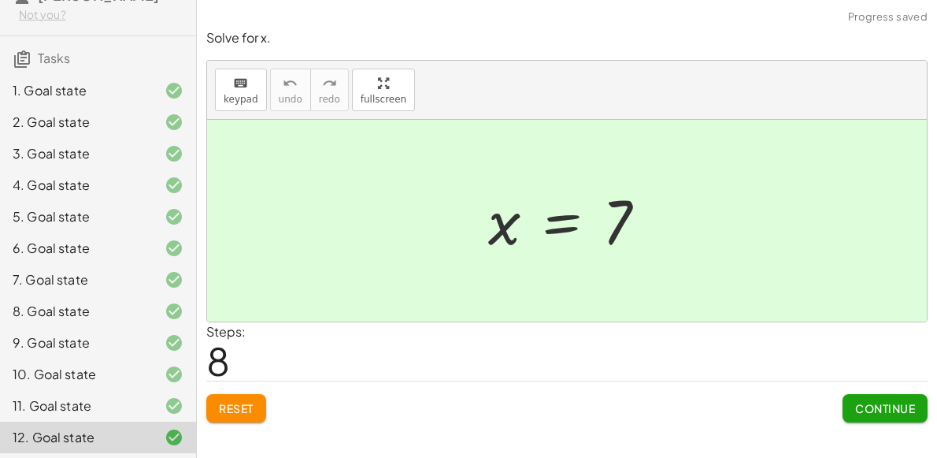
click at [891, 417] on button "Continue" at bounding box center [885, 408] width 85 height 28
